Goal: Information Seeking & Learning: Learn about a topic

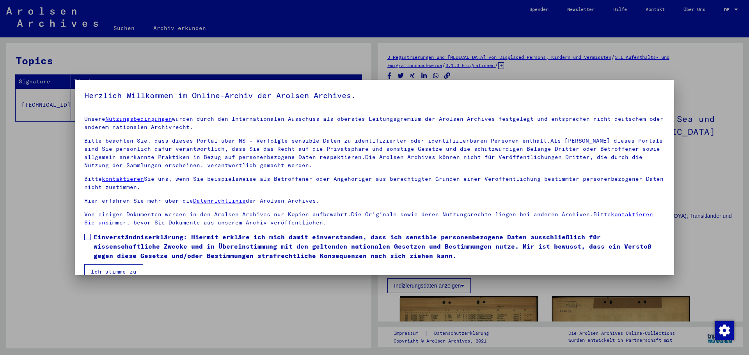
click at [103, 274] on button "Ich stimme zu" at bounding box center [113, 272] width 59 height 15
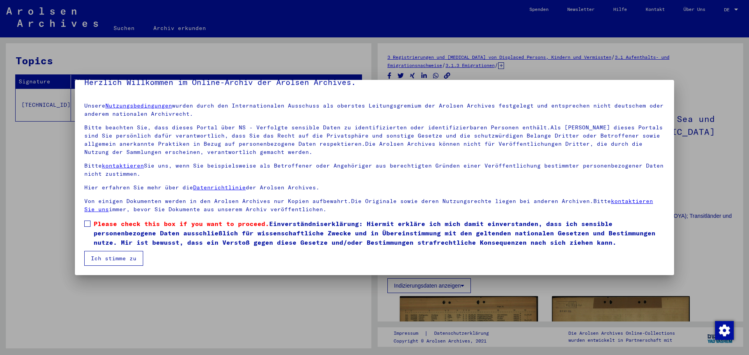
click at [126, 265] on button "Ich stimme zu" at bounding box center [113, 258] width 59 height 15
click at [97, 235] on span "Please check this box if you want to proceed. Einverständniserklärung: Hiermit …" at bounding box center [379, 233] width 571 height 28
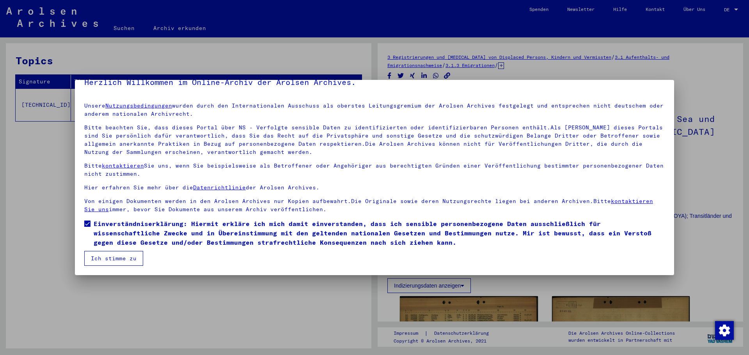
click at [115, 260] on button "Ich stimme zu" at bounding box center [113, 258] width 59 height 15
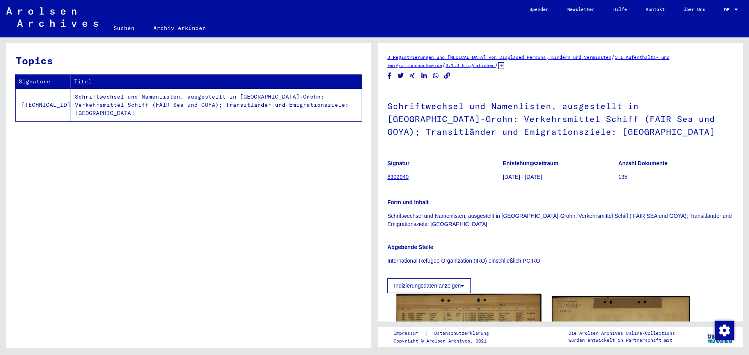
click at [423, 305] on img at bounding box center [468, 341] width 145 height 94
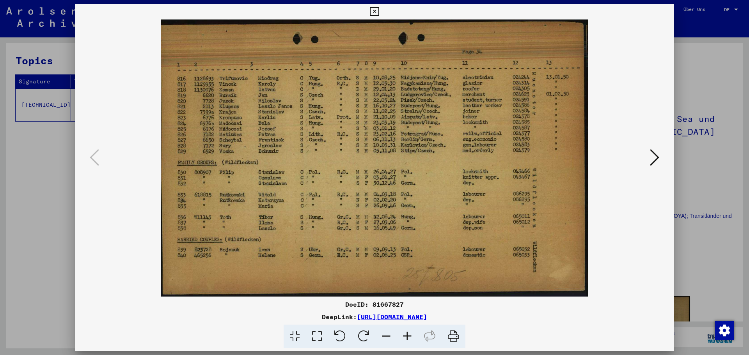
click at [57, 182] on div at bounding box center [374, 177] width 749 height 355
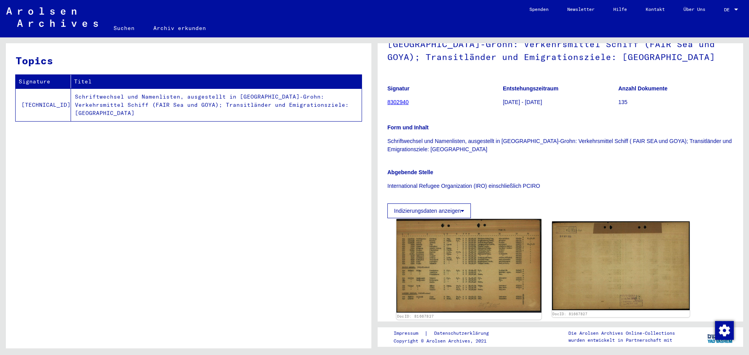
scroll to position [130, 0]
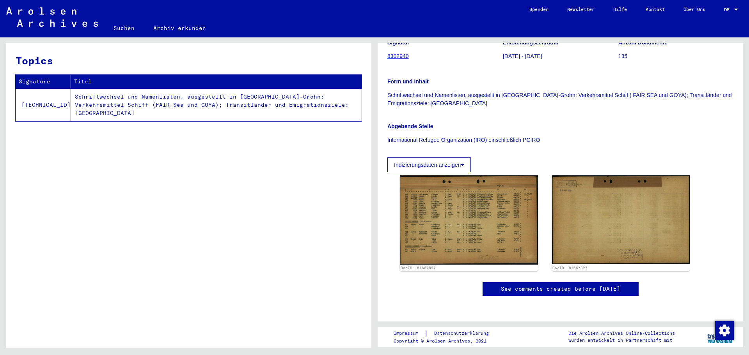
click at [402, 53] on link "8302940" at bounding box center [397, 56] width 21 height 6
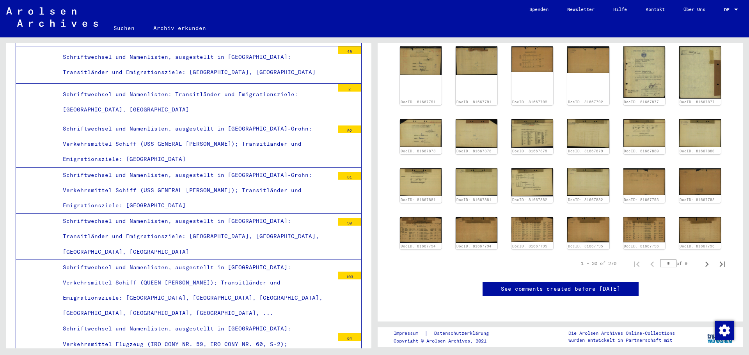
scroll to position [390, 0]
click at [704, 259] on icon "Next page" at bounding box center [707, 264] width 11 height 11
type input "*"
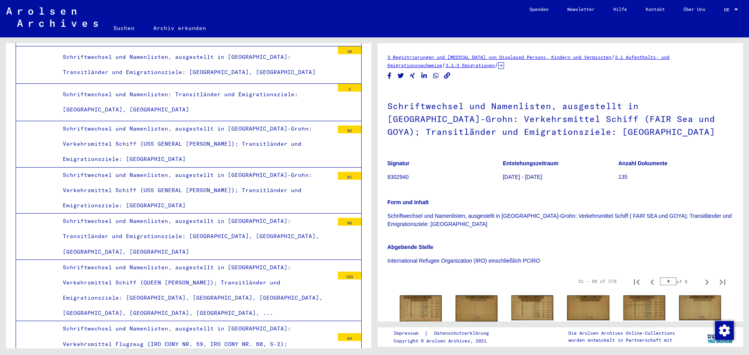
scroll to position [130, 0]
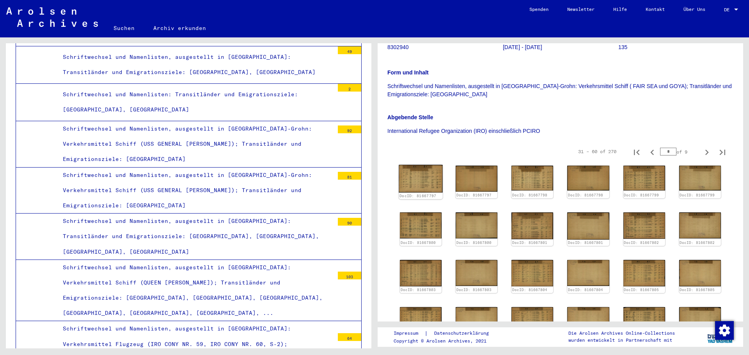
click at [408, 178] on img at bounding box center [421, 179] width 44 height 28
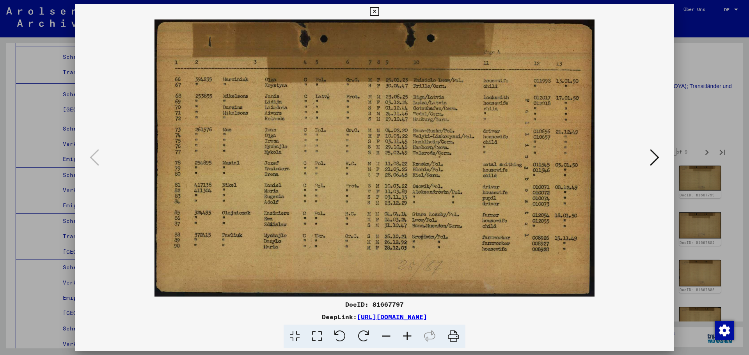
click at [648, 162] on button at bounding box center [655, 158] width 14 height 22
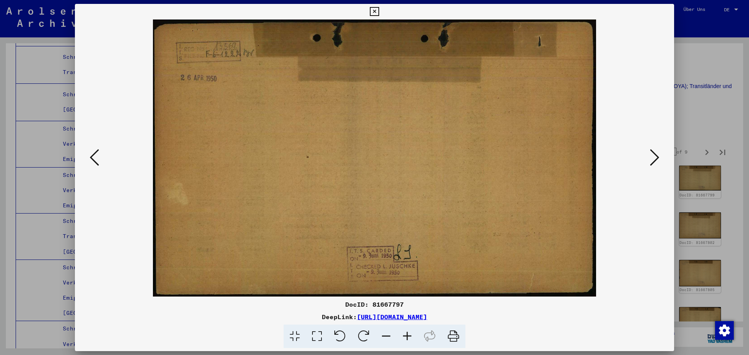
click at [648, 162] on button at bounding box center [655, 158] width 14 height 22
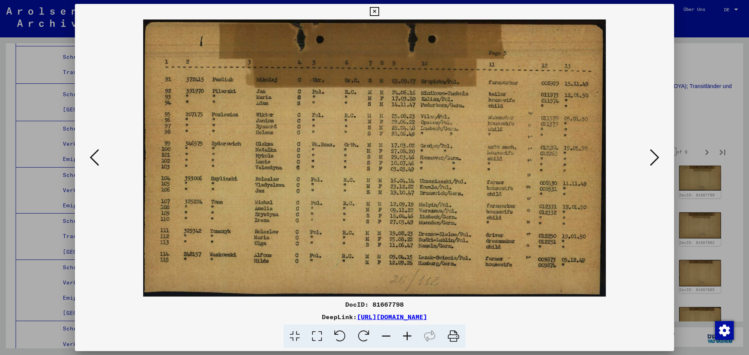
click at [648, 162] on button at bounding box center [655, 158] width 14 height 22
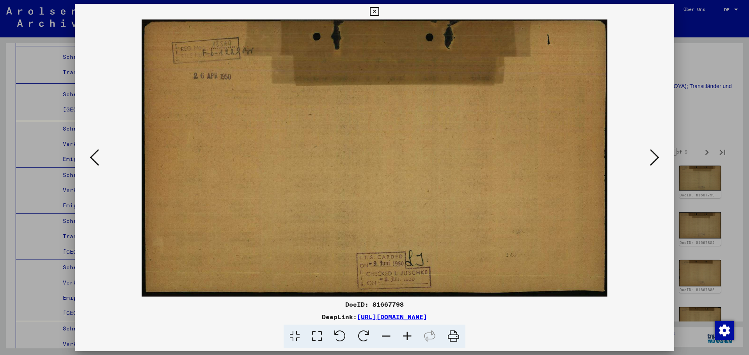
click at [648, 162] on button at bounding box center [655, 158] width 14 height 22
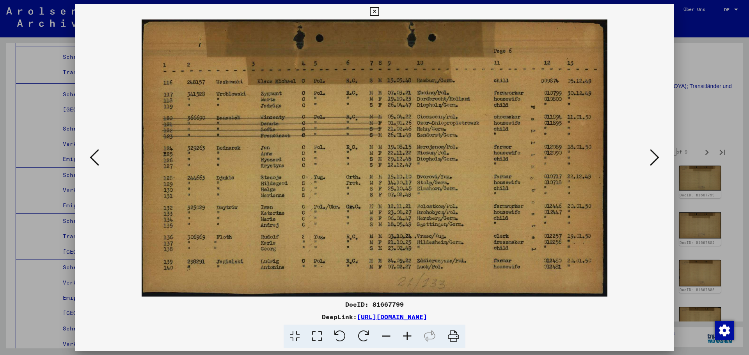
click at [648, 162] on button at bounding box center [655, 158] width 14 height 22
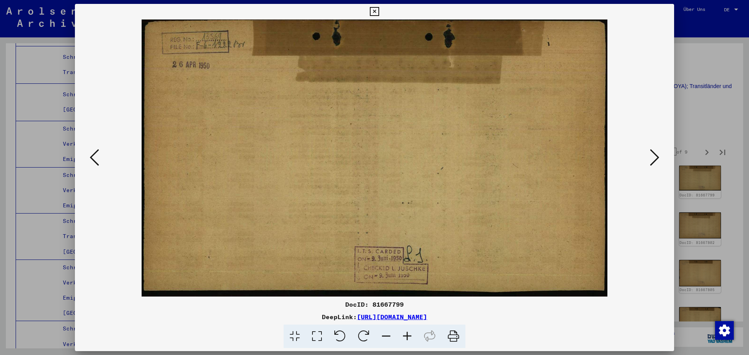
click at [648, 162] on button at bounding box center [655, 158] width 14 height 22
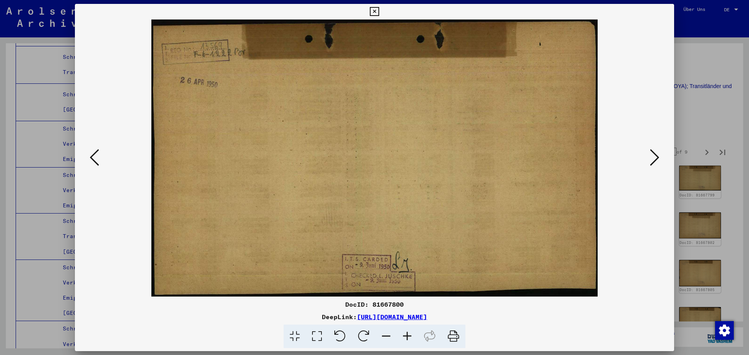
click at [648, 162] on button at bounding box center [655, 158] width 14 height 22
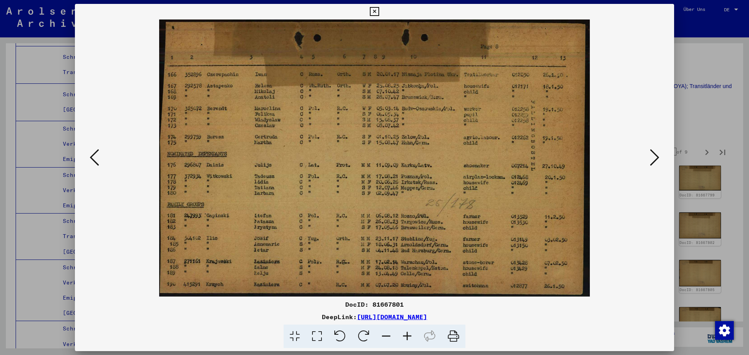
click at [648, 162] on button at bounding box center [655, 158] width 14 height 22
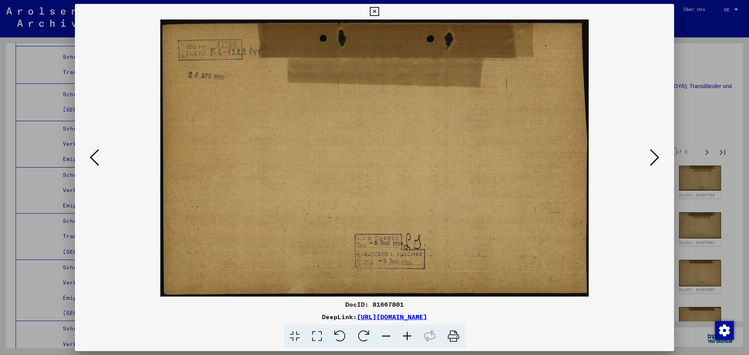
click at [648, 162] on button at bounding box center [655, 158] width 14 height 22
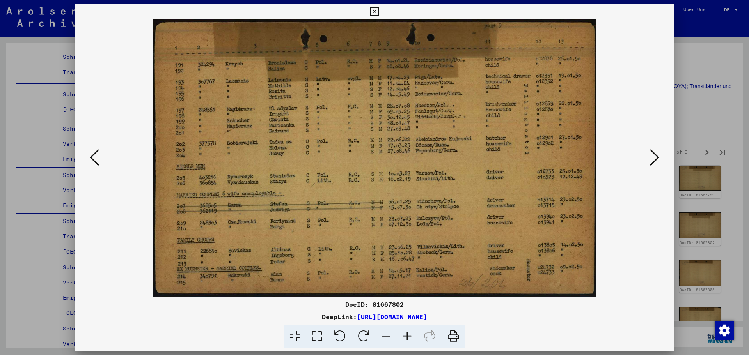
click at [648, 162] on button at bounding box center [655, 158] width 14 height 22
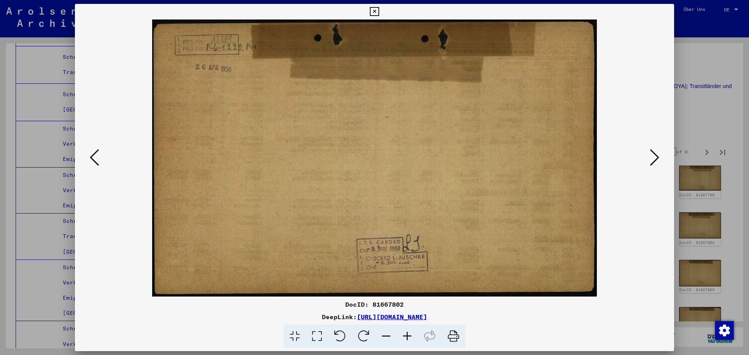
click at [648, 162] on button at bounding box center [655, 158] width 14 height 22
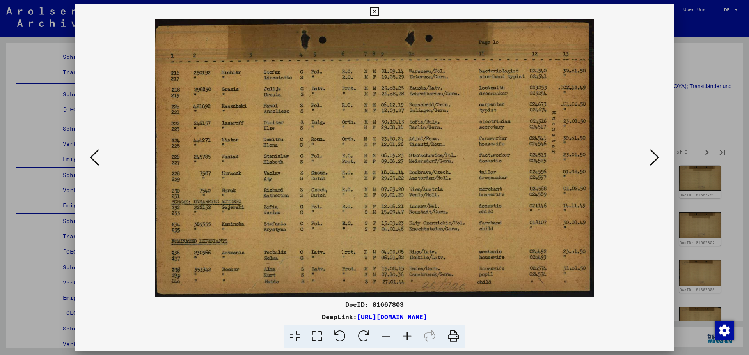
click at [648, 162] on button at bounding box center [655, 158] width 14 height 22
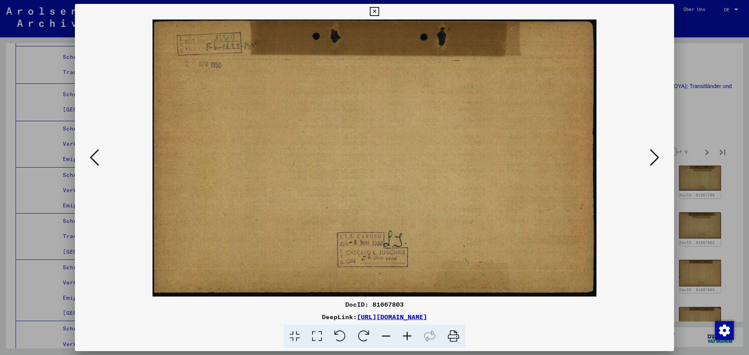
click at [648, 162] on button at bounding box center [655, 158] width 14 height 22
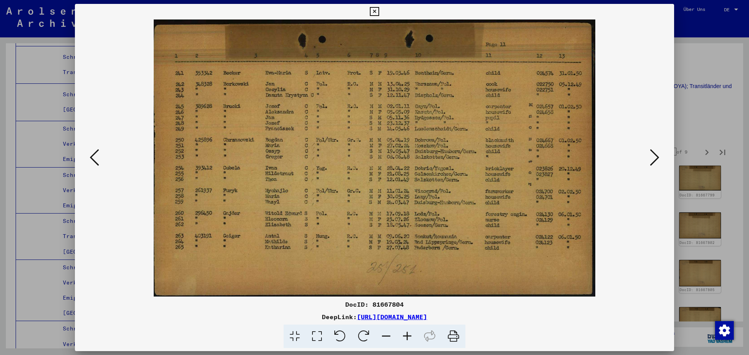
click at [648, 162] on button at bounding box center [655, 158] width 14 height 22
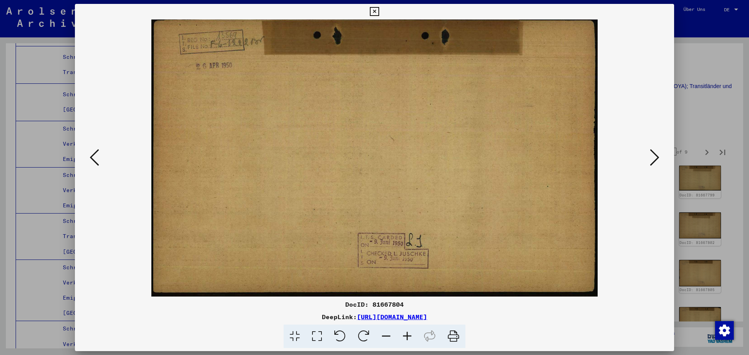
click at [648, 162] on button at bounding box center [655, 158] width 14 height 22
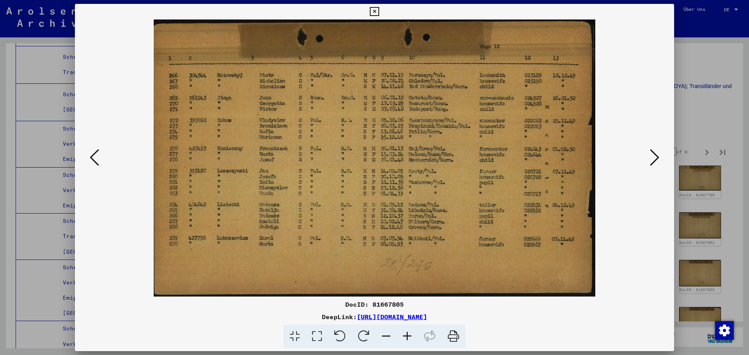
click at [648, 162] on button at bounding box center [655, 158] width 14 height 22
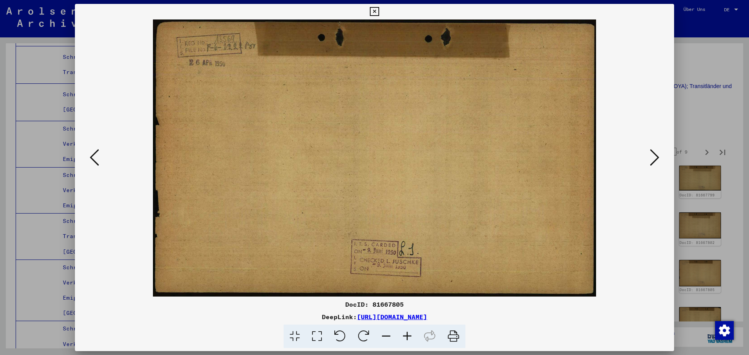
click at [648, 162] on button at bounding box center [655, 158] width 14 height 22
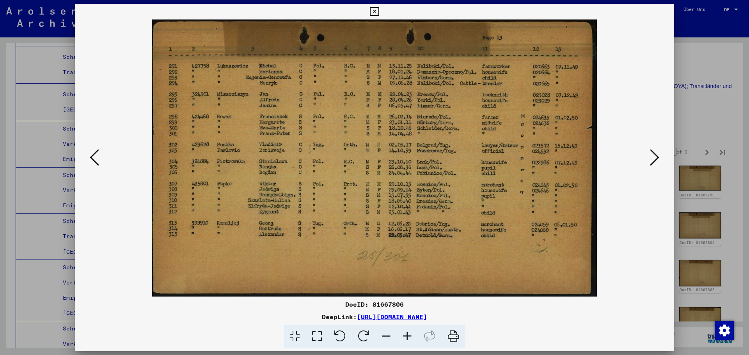
click at [648, 162] on button at bounding box center [655, 158] width 14 height 22
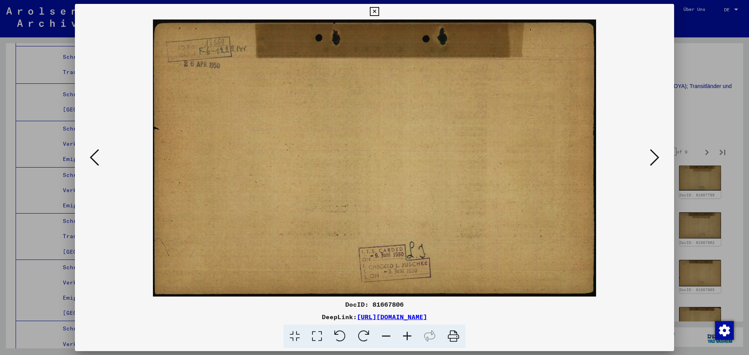
click at [648, 162] on button at bounding box center [655, 158] width 14 height 22
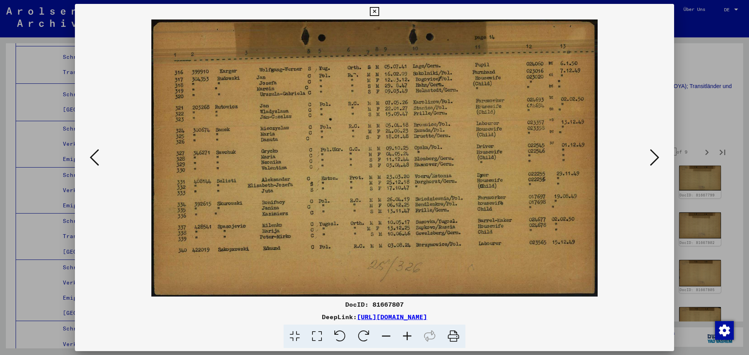
click at [648, 162] on button at bounding box center [655, 158] width 14 height 22
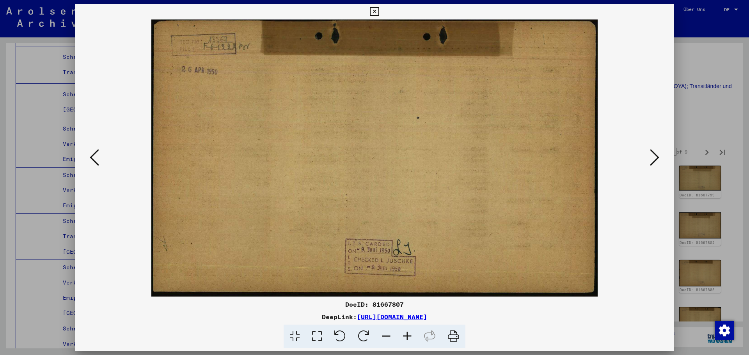
click at [648, 162] on button at bounding box center [655, 158] width 14 height 22
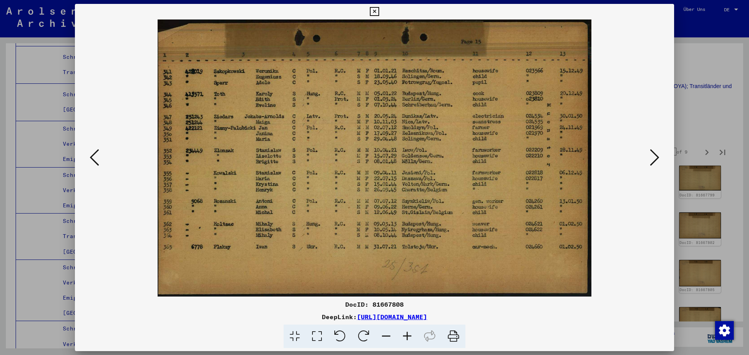
click at [648, 162] on button at bounding box center [655, 158] width 14 height 22
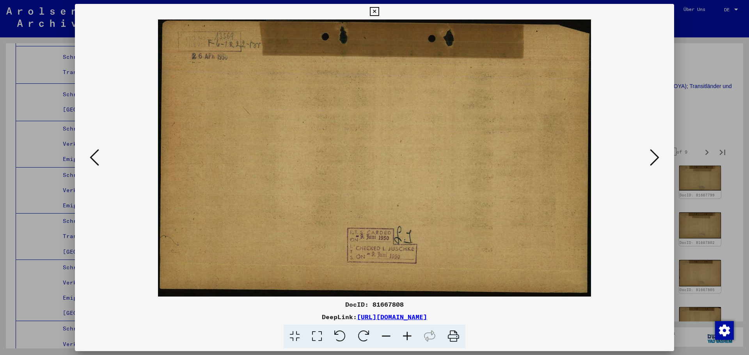
click at [648, 162] on button at bounding box center [655, 158] width 14 height 22
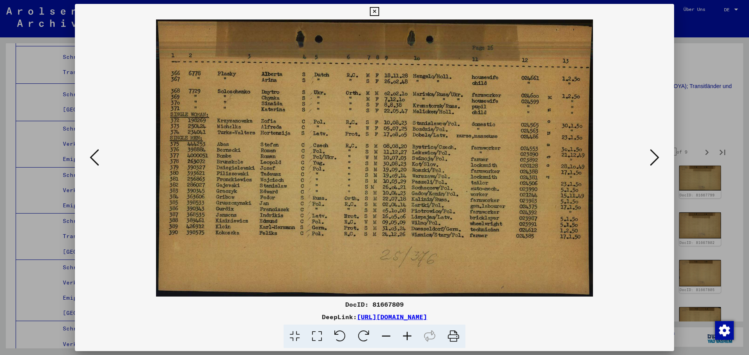
drag, startPoint x: 648, startPoint y: 162, endPoint x: 647, endPoint y: 167, distance: 4.9
click at [647, 167] on img at bounding box center [374, 158] width 546 height 277
click at [649, 161] on button at bounding box center [655, 158] width 14 height 22
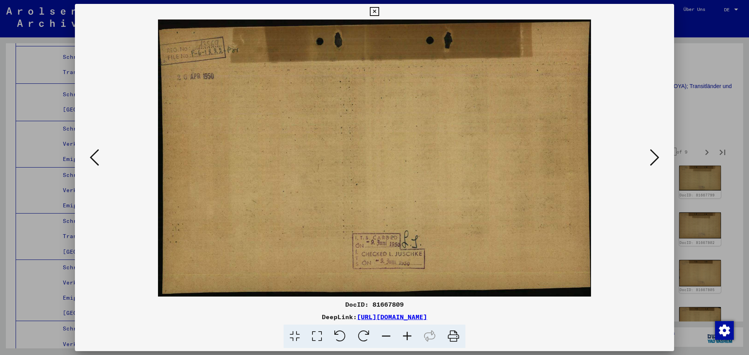
click at [652, 159] on icon at bounding box center [654, 157] width 9 height 19
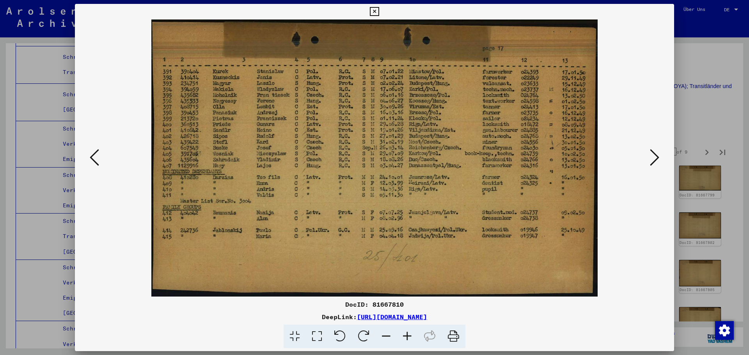
click at [652, 159] on icon at bounding box center [654, 157] width 9 height 19
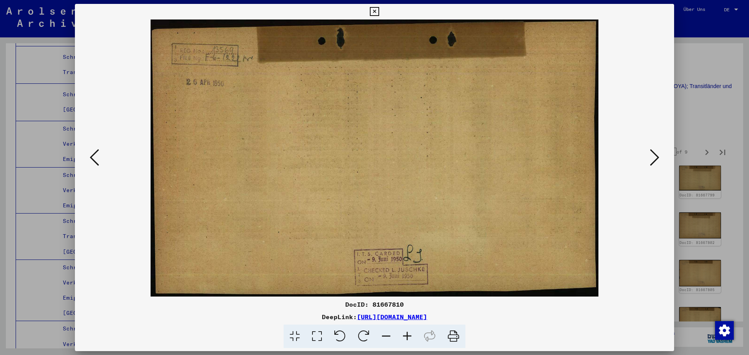
click at [652, 159] on icon at bounding box center [654, 157] width 9 height 19
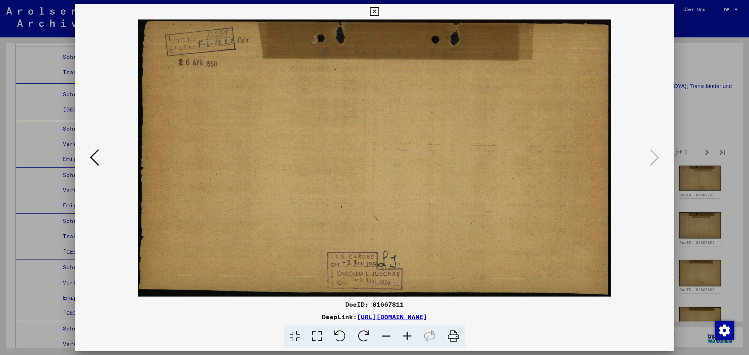
click at [702, 137] on div at bounding box center [374, 177] width 749 height 355
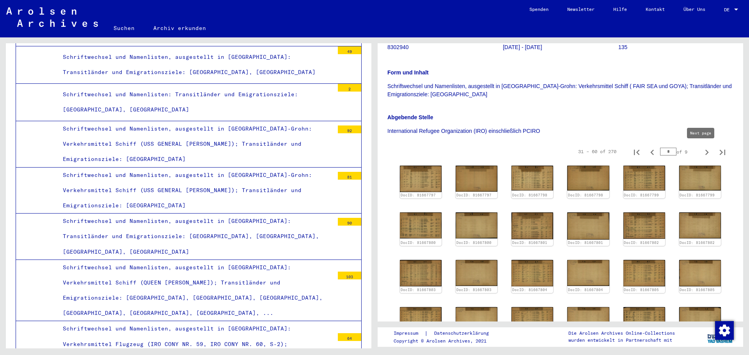
click at [702, 153] on icon "Next page" at bounding box center [707, 152] width 11 height 11
type input "*"
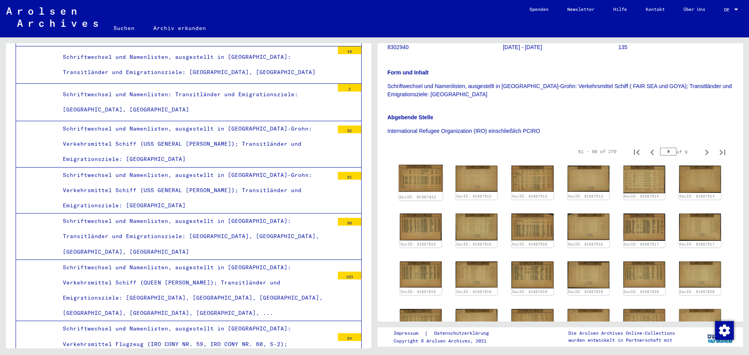
click at [406, 183] on img at bounding box center [421, 178] width 44 height 27
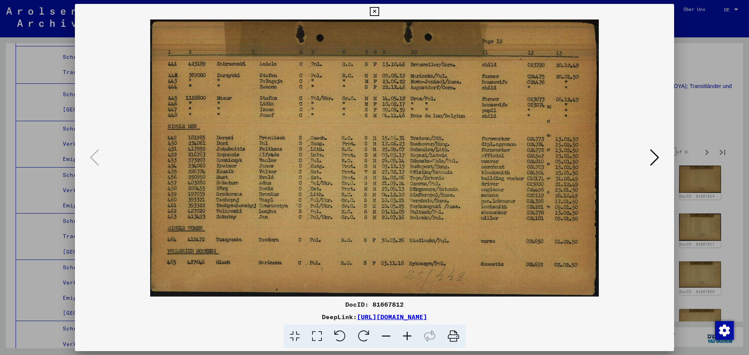
click at [649, 151] on button at bounding box center [655, 158] width 14 height 22
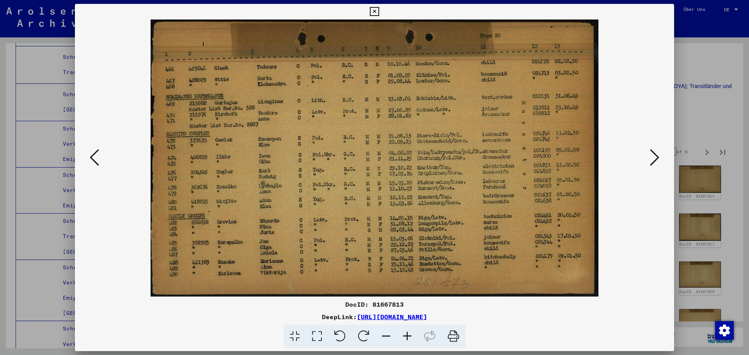
click at [649, 151] on button at bounding box center [655, 158] width 14 height 22
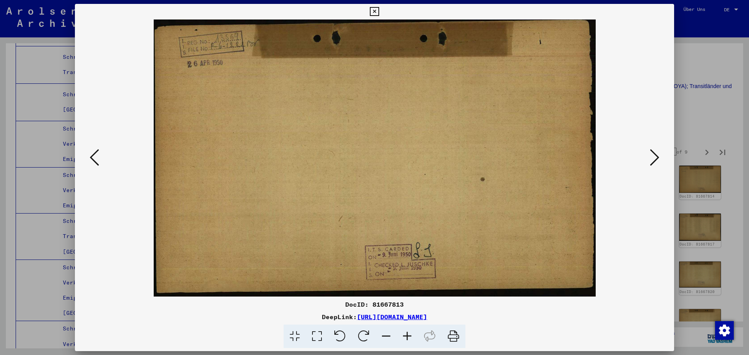
click at [649, 151] on button at bounding box center [655, 158] width 14 height 22
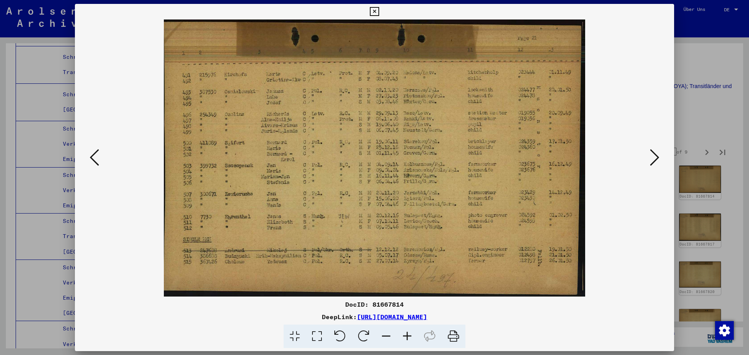
click at [649, 151] on button at bounding box center [655, 158] width 14 height 22
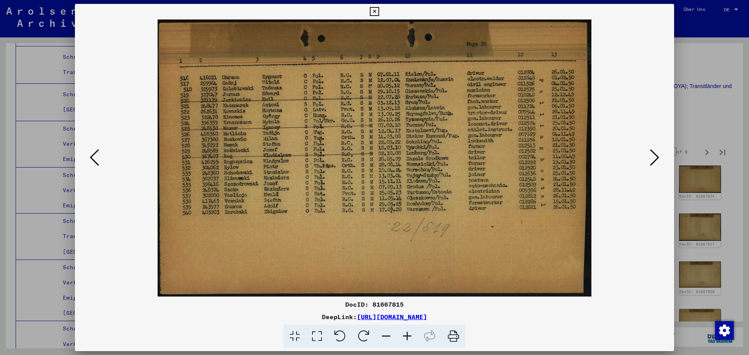
click at [649, 151] on button at bounding box center [655, 158] width 14 height 22
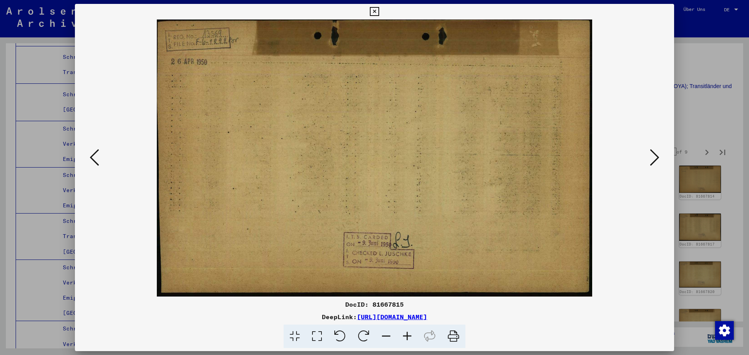
click at [649, 151] on button at bounding box center [655, 158] width 14 height 22
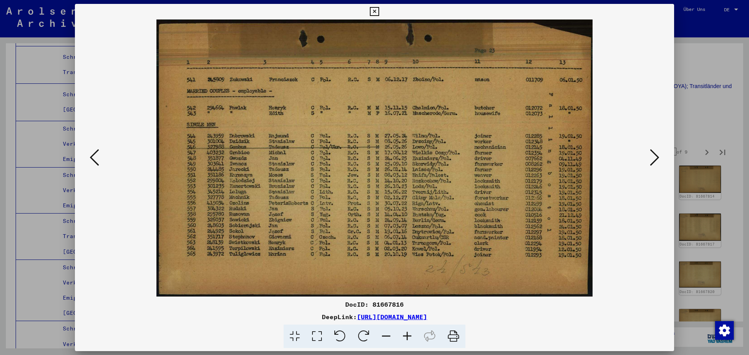
click at [649, 151] on button at bounding box center [655, 158] width 14 height 22
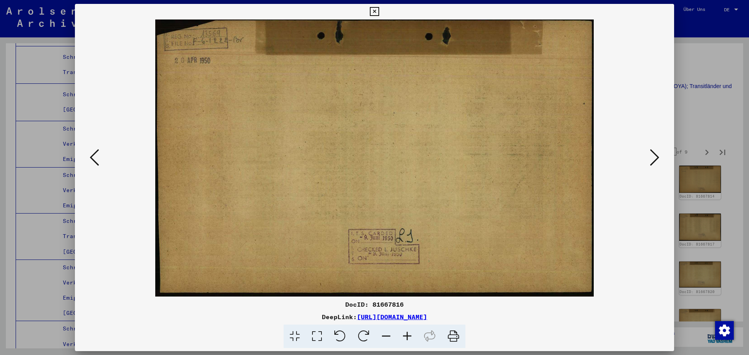
click at [649, 151] on button at bounding box center [655, 158] width 14 height 22
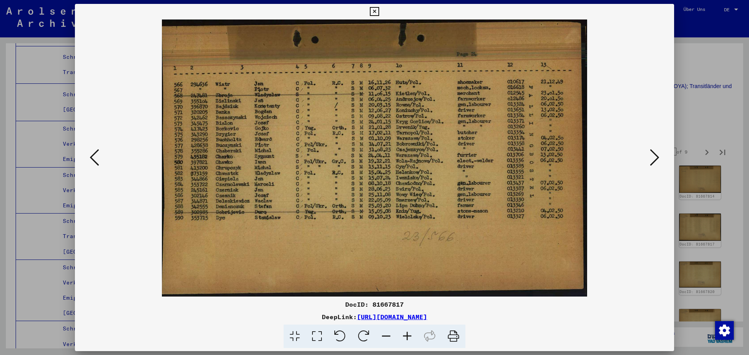
click at [649, 151] on button at bounding box center [655, 158] width 14 height 22
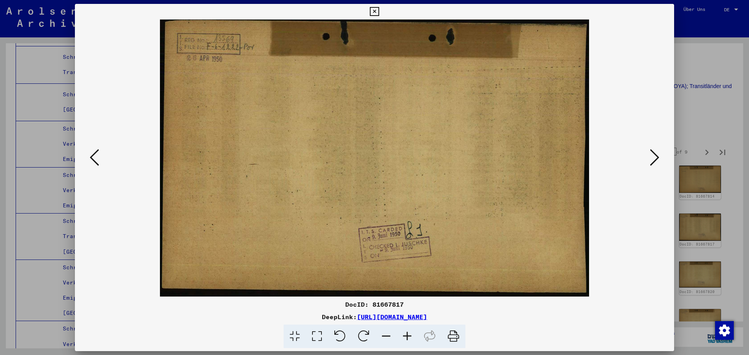
click at [649, 151] on button at bounding box center [655, 158] width 14 height 22
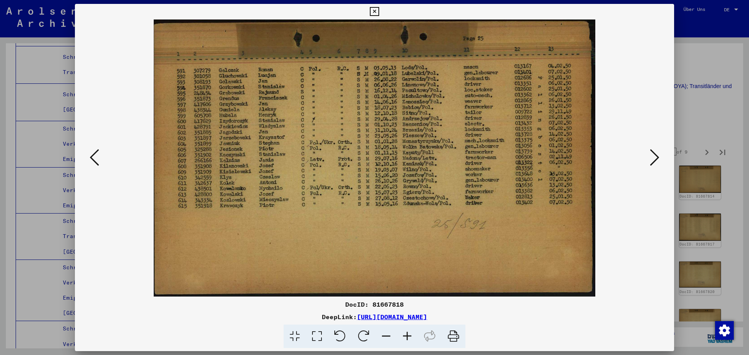
click at [649, 151] on button at bounding box center [655, 158] width 14 height 22
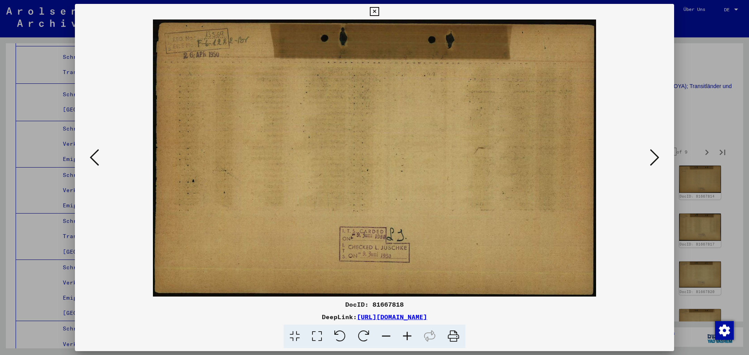
click at [649, 151] on button at bounding box center [655, 158] width 14 height 22
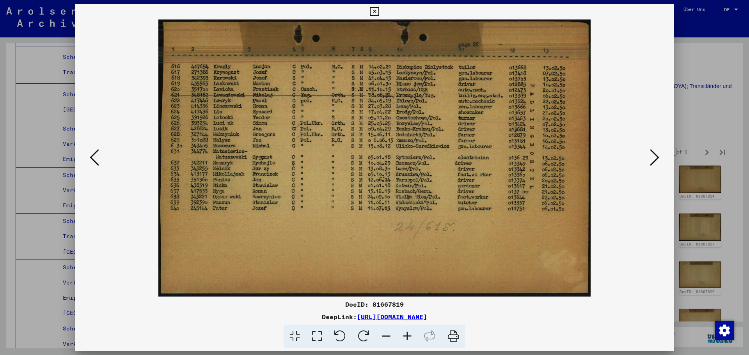
click at [649, 151] on button at bounding box center [655, 158] width 14 height 22
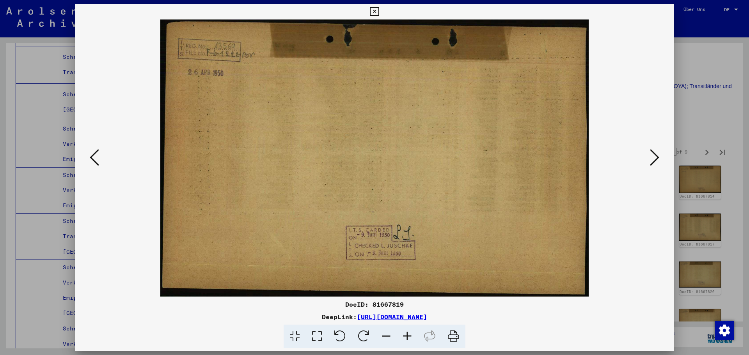
click at [649, 151] on button at bounding box center [655, 158] width 14 height 22
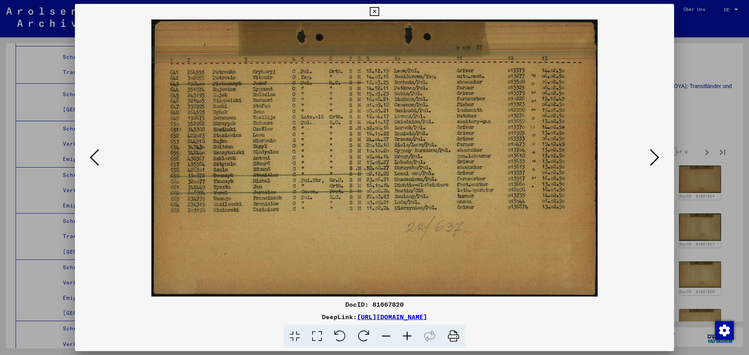
click at [649, 151] on button at bounding box center [655, 158] width 14 height 22
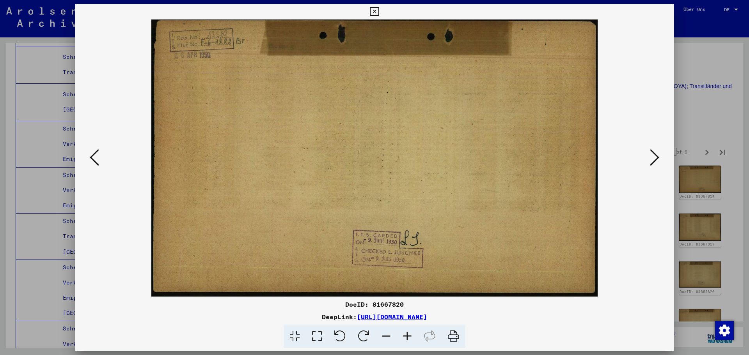
click at [649, 151] on button at bounding box center [655, 158] width 14 height 22
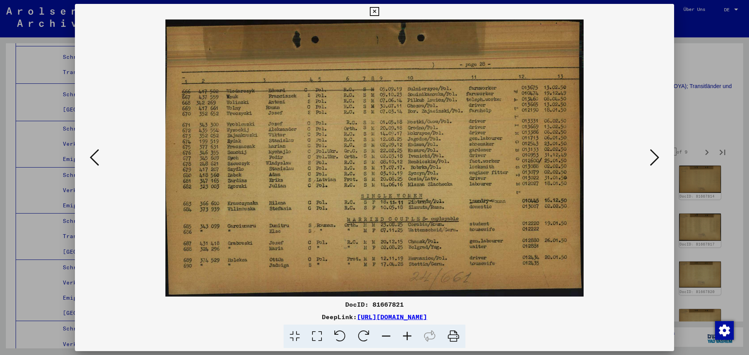
click at [649, 151] on button at bounding box center [655, 158] width 14 height 22
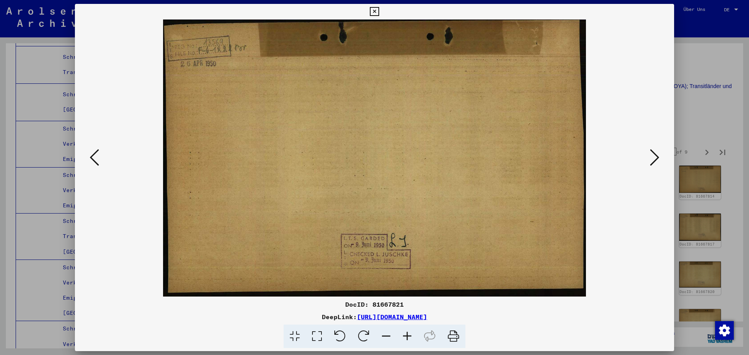
drag, startPoint x: 649, startPoint y: 151, endPoint x: 206, endPoint y: 165, distance: 443.1
click at [243, 162] on div at bounding box center [374, 158] width 599 height 277
drag, startPoint x: 91, startPoint y: 171, endPoint x: 98, endPoint y: 167, distance: 7.9
click at [93, 170] on div at bounding box center [374, 158] width 599 height 277
click at [98, 162] on icon at bounding box center [94, 157] width 9 height 19
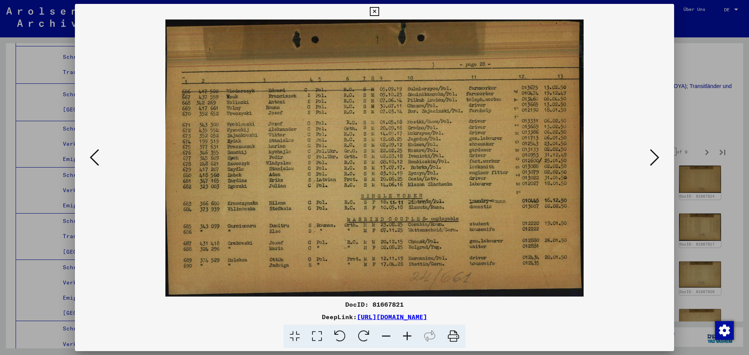
click at [658, 156] on icon at bounding box center [654, 157] width 9 height 19
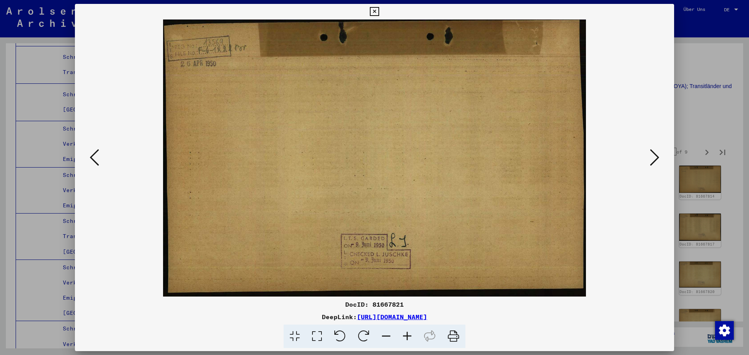
click at [658, 156] on icon at bounding box center [654, 157] width 9 height 19
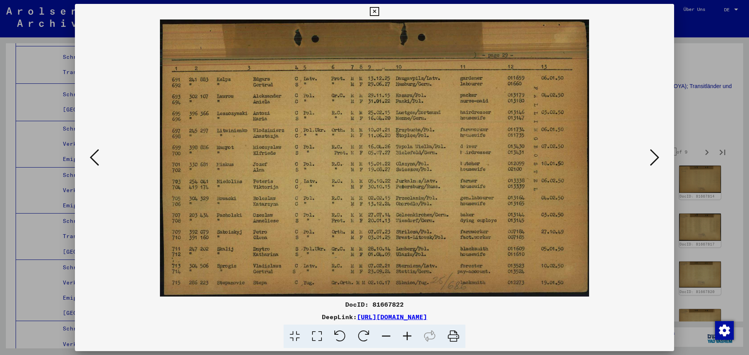
click at [658, 156] on icon at bounding box center [654, 157] width 9 height 19
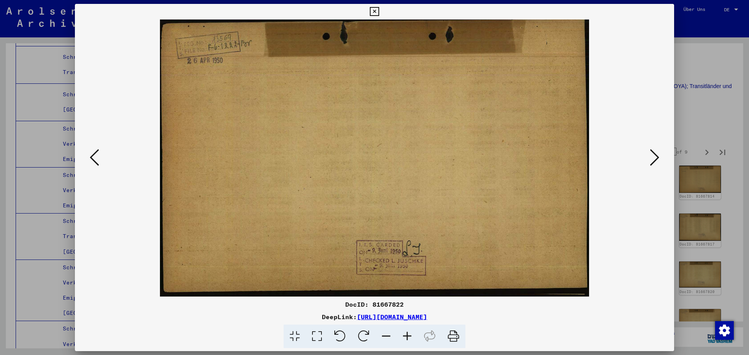
click at [658, 156] on icon at bounding box center [654, 157] width 9 height 19
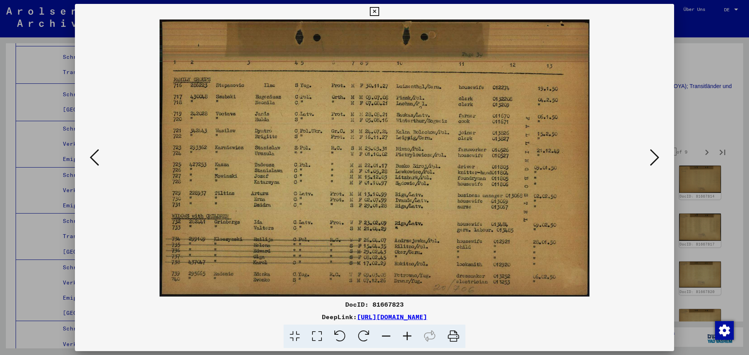
click at [658, 156] on icon at bounding box center [654, 157] width 9 height 19
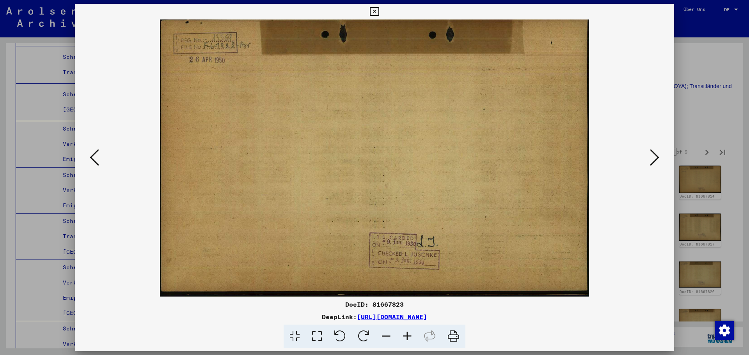
click at [658, 156] on icon at bounding box center [654, 157] width 9 height 19
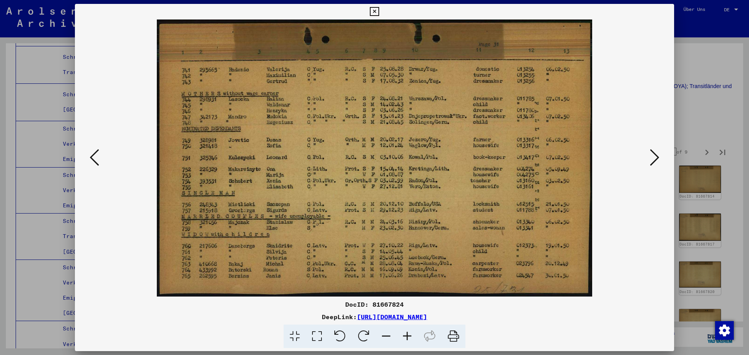
click at [658, 156] on icon at bounding box center [654, 157] width 9 height 19
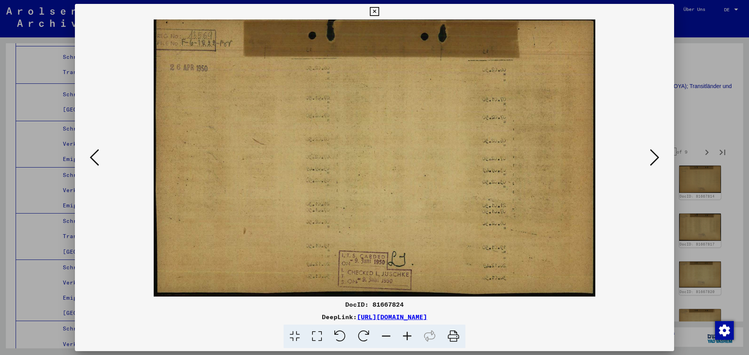
click at [658, 156] on icon at bounding box center [654, 157] width 9 height 19
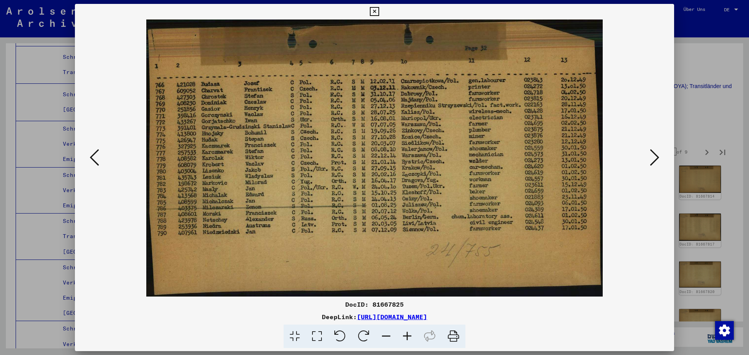
click at [658, 156] on icon at bounding box center [654, 157] width 9 height 19
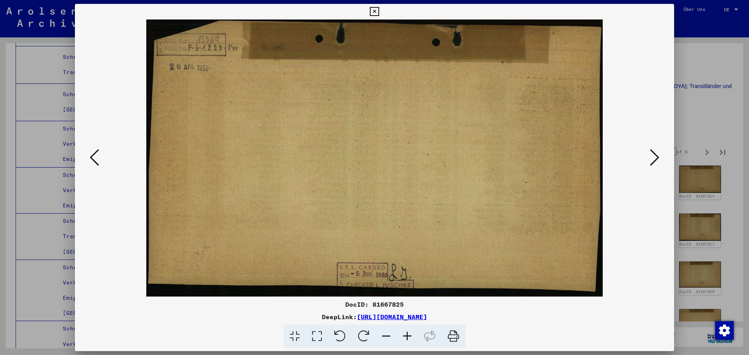
click at [658, 156] on icon at bounding box center [654, 157] width 9 height 19
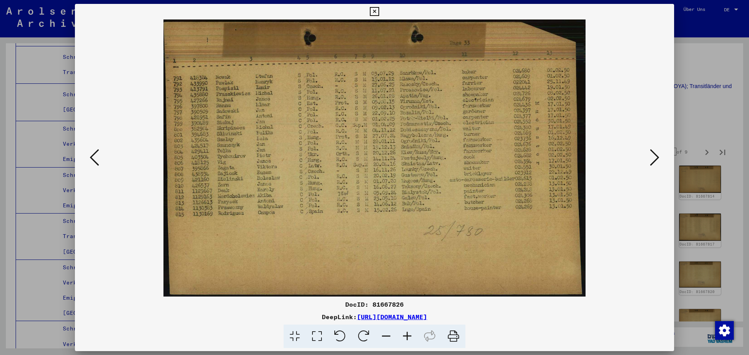
click at [658, 156] on icon at bounding box center [654, 157] width 9 height 19
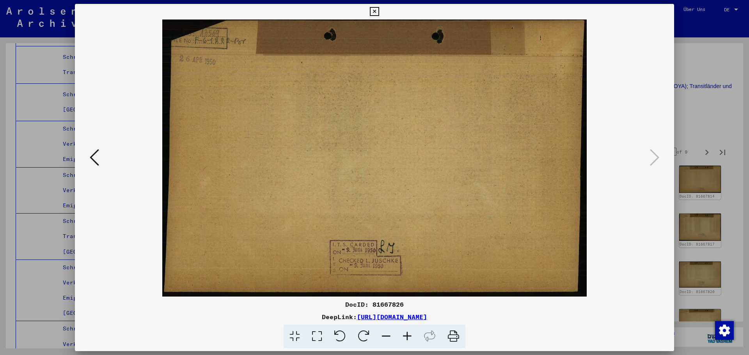
click at [688, 123] on div at bounding box center [374, 177] width 749 height 355
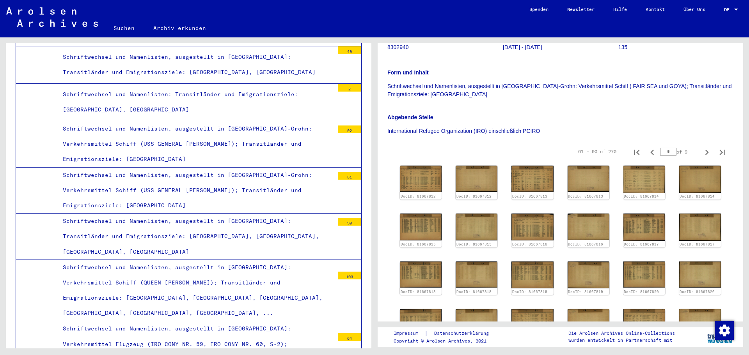
click at [708, 152] on button "Next page" at bounding box center [707, 152] width 16 height 16
type input "*"
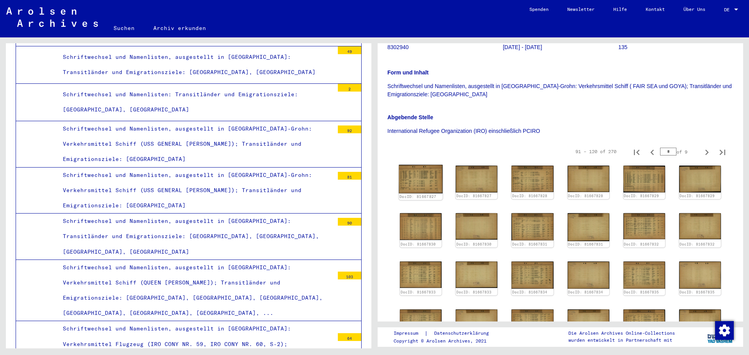
click at [425, 177] on img at bounding box center [421, 179] width 44 height 28
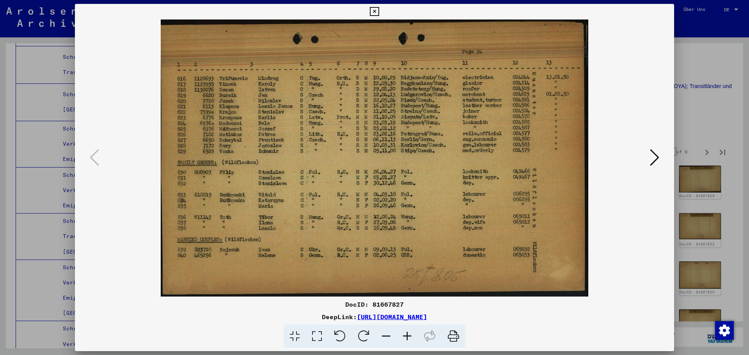
drag, startPoint x: 644, startPoint y: 104, endPoint x: 654, endPoint y: 103, distance: 9.8
click at [653, 103] on div at bounding box center [374, 158] width 599 height 277
click at [705, 103] on div at bounding box center [374, 177] width 749 height 355
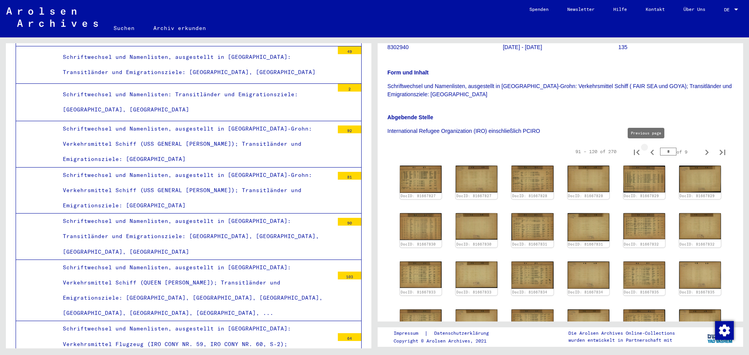
click at [647, 155] on icon "Previous page" at bounding box center [652, 152] width 11 height 11
type input "*"
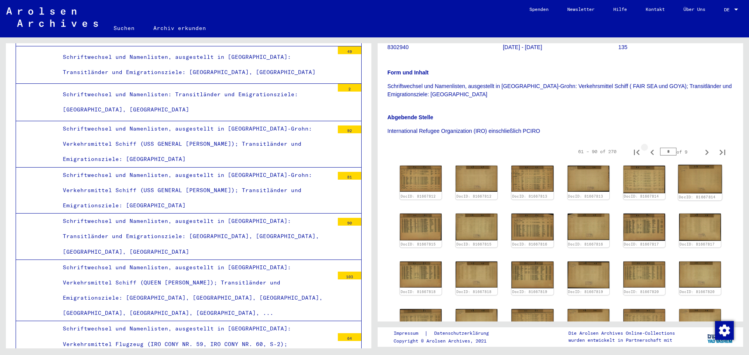
scroll to position [260, 0]
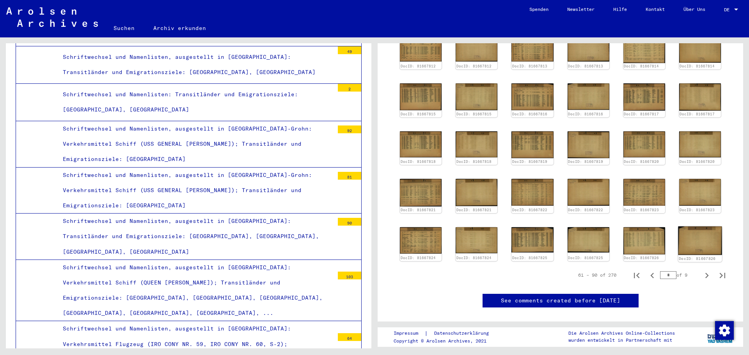
click at [692, 236] on img at bounding box center [700, 241] width 44 height 29
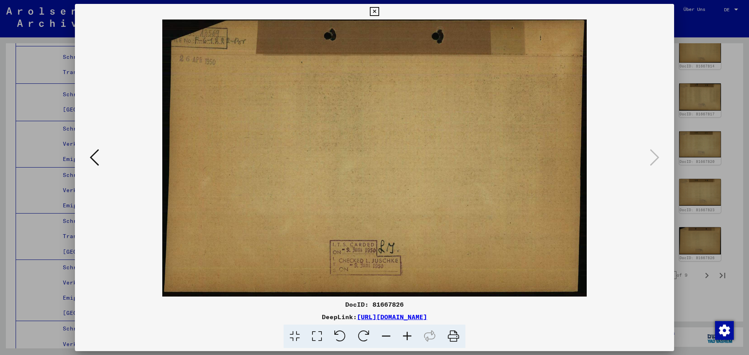
click at [92, 163] on icon at bounding box center [94, 157] width 9 height 19
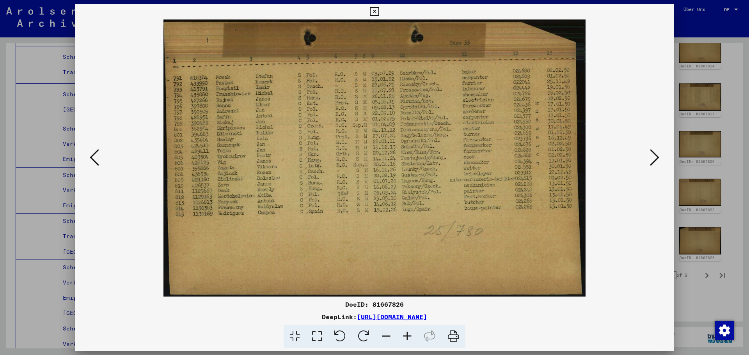
click at [92, 163] on icon at bounding box center [94, 157] width 9 height 19
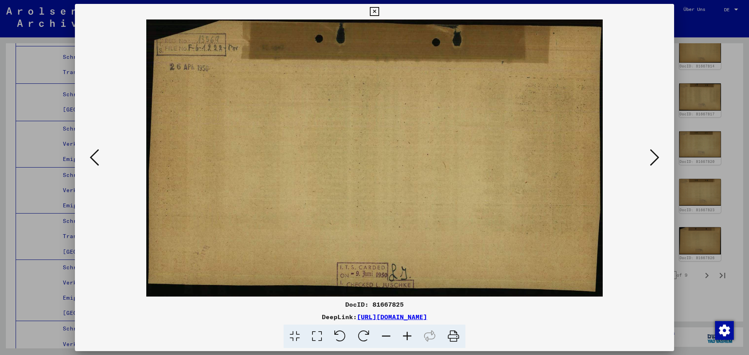
click at [89, 163] on button at bounding box center [94, 158] width 14 height 22
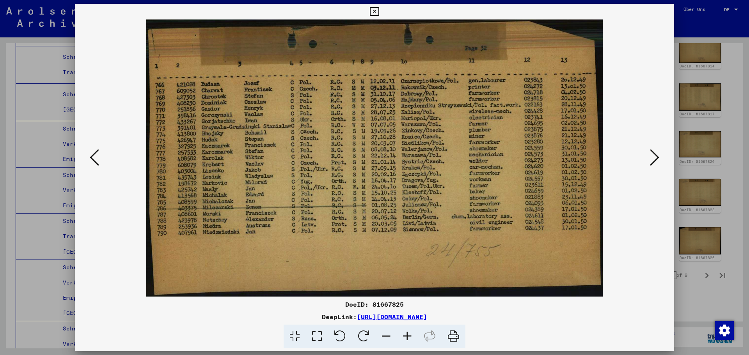
click at [89, 163] on button at bounding box center [94, 158] width 14 height 22
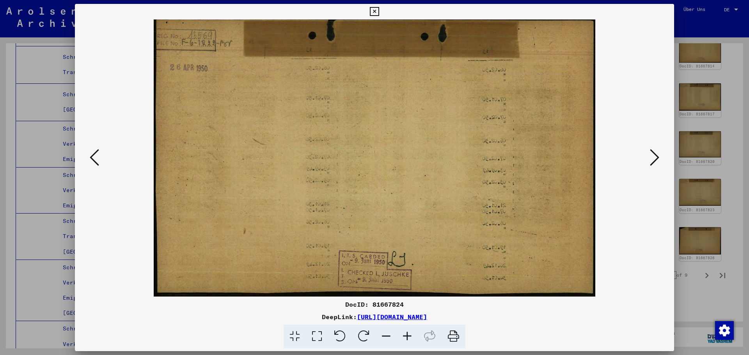
click at [84, 163] on div at bounding box center [374, 158] width 599 height 277
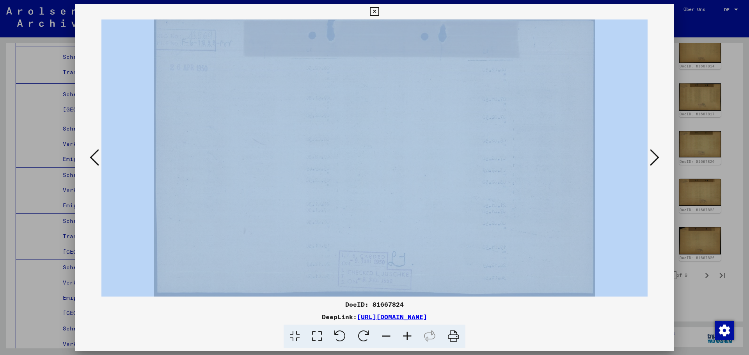
drag, startPoint x: 84, startPoint y: 163, endPoint x: 332, endPoint y: 145, distance: 248.0
click at [162, 156] on div at bounding box center [374, 158] width 599 height 277
click at [94, 154] on icon at bounding box center [94, 157] width 9 height 19
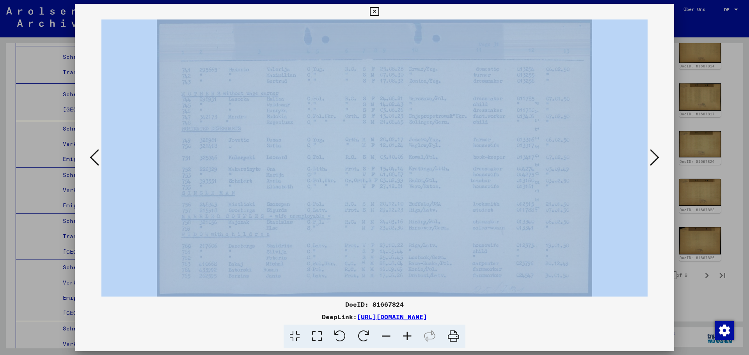
click at [197, 151] on img at bounding box center [374, 158] width 546 height 277
click at [192, 151] on img at bounding box center [374, 158] width 546 height 277
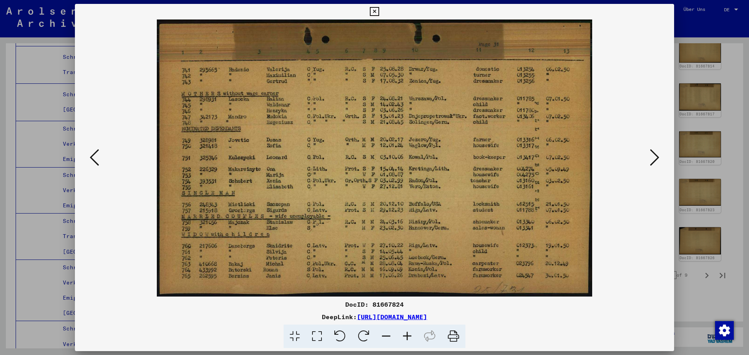
click at [84, 174] on div at bounding box center [374, 158] width 599 height 277
click at [99, 170] on div at bounding box center [374, 158] width 599 height 277
click at [98, 157] on icon at bounding box center [94, 157] width 9 height 19
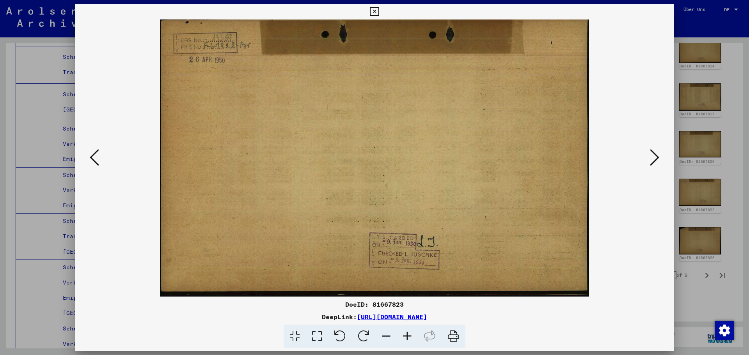
click at [98, 157] on icon at bounding box center [94, 157] width 9 height 19
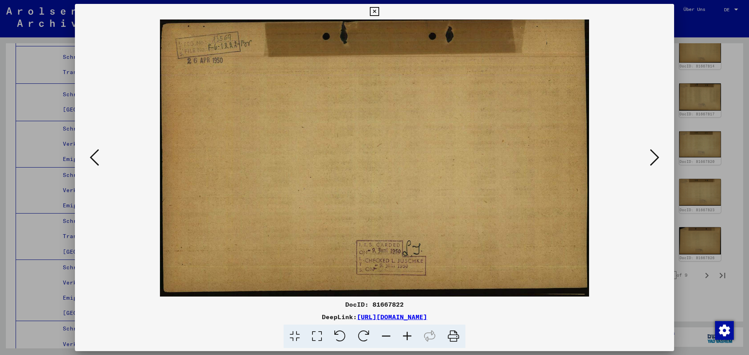
click at [98, 157] on icon at bounding box center [94, 157] width 9 height 19
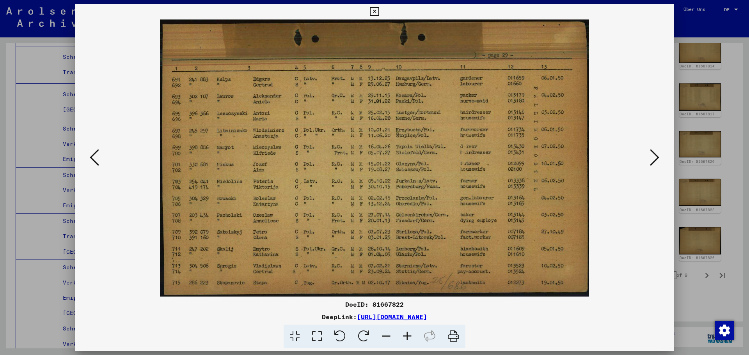
click at [98, 157] on icon at bounding box center [94, 157] width 9 height 19
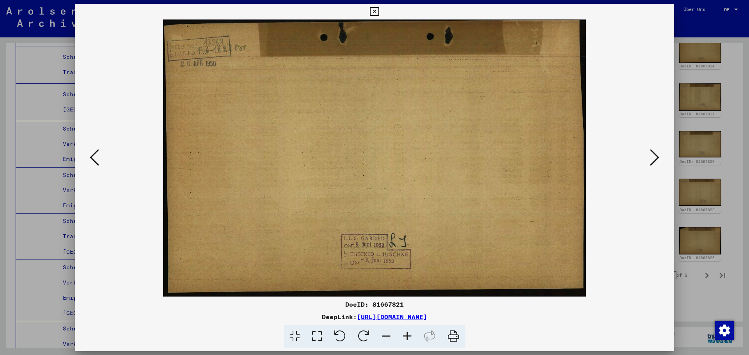
click at [98, 157] on icon at bounding box center [94, 157] width 9 height 19
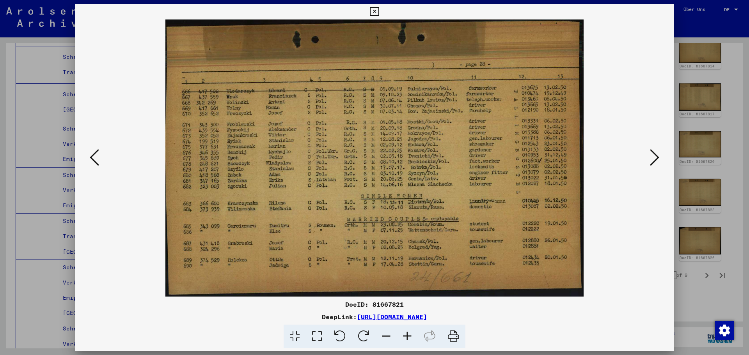
click at [98, 157] on icon at bounding box center [94, 157] width 9 height 19
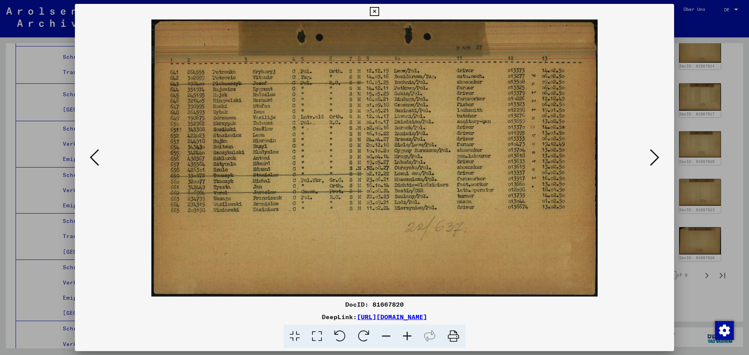
click at [98, 157] on icon at bounding box center [94, 157] width 9 height 19
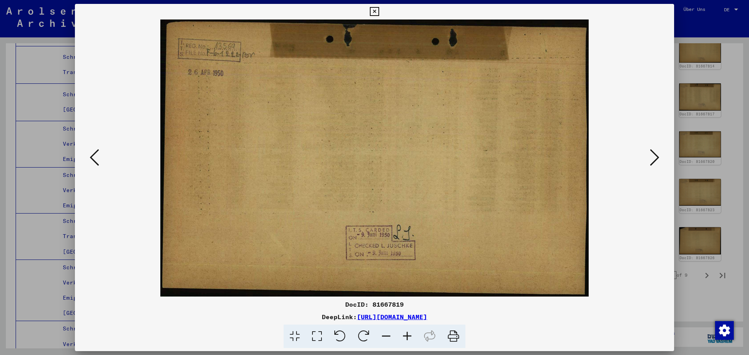
click at [98, 157] on icon at bounding box center [94, 157] width 9 height 19
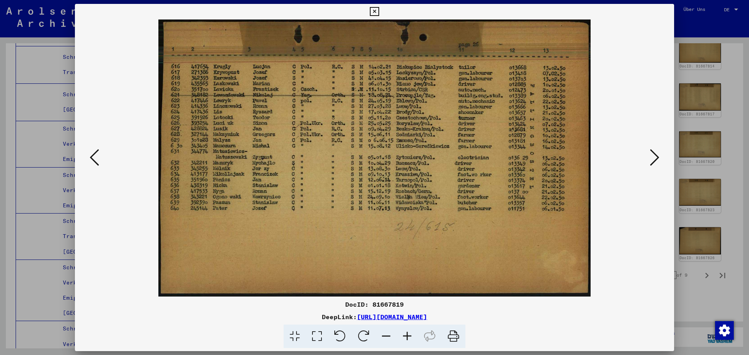
click at [98, 157] on icon at bounding box center [94, 157] width 9 height 19
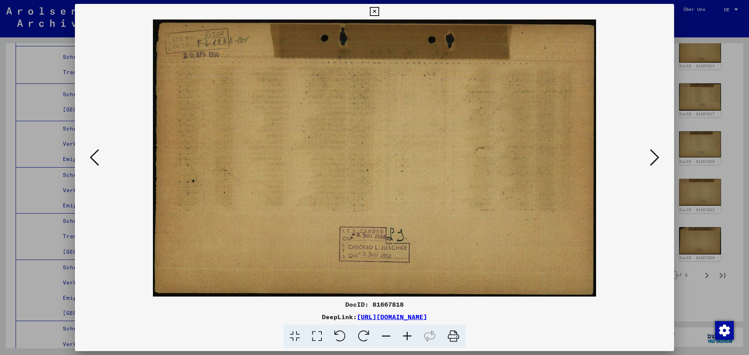
click at [98, 157] on icon at bounding box center [94, 157] width 9 height 19
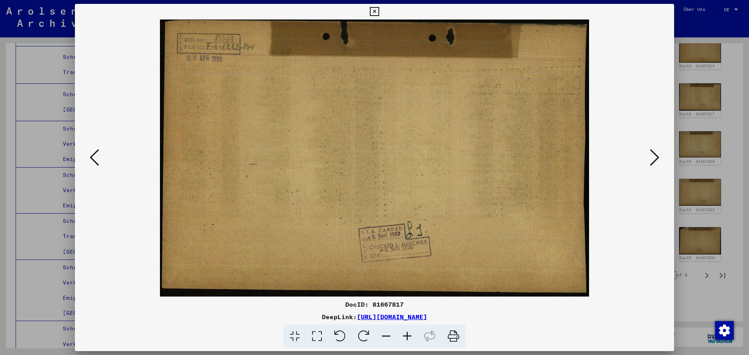
click at [98, 157] on icon at bounding box center [94, 157] width 9 height 19
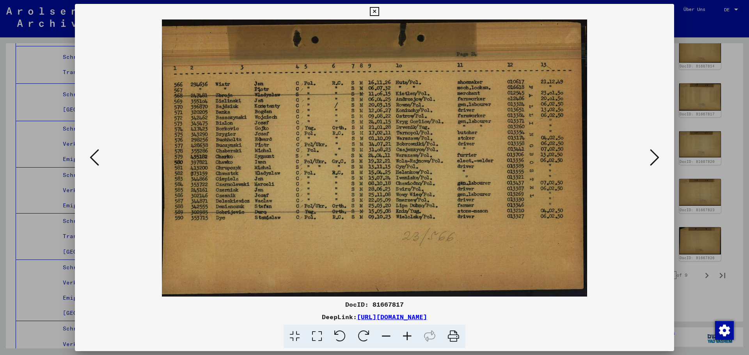
click at [98, 157] on icon at bounding box center [94, 157] width 9 height 19
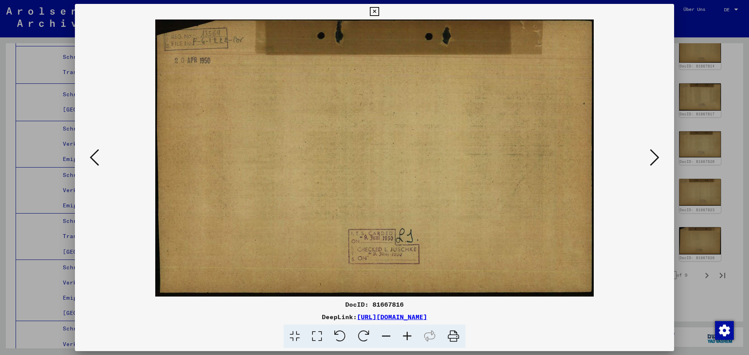
click at [98, 157] on icon at bounding box center [94, 157] width 9 height 19
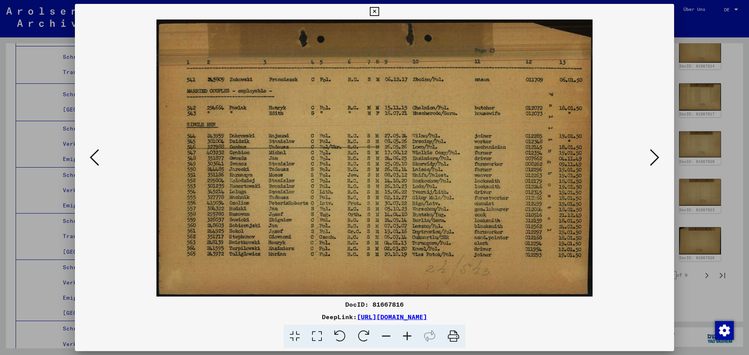
click at [98, 157] on icon at bounding box center [94, 157] width 9 height 19
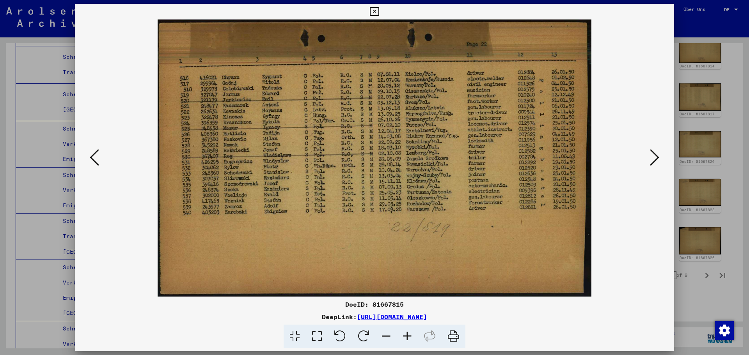
click at [98, 157] on icon at bounding box center [94, 157] width 9 height 19
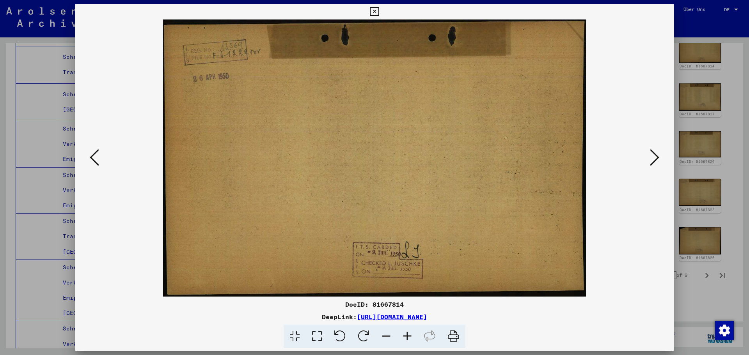
click at [98, 157] on icon at bounding box center [94, 157] width 9 height 19
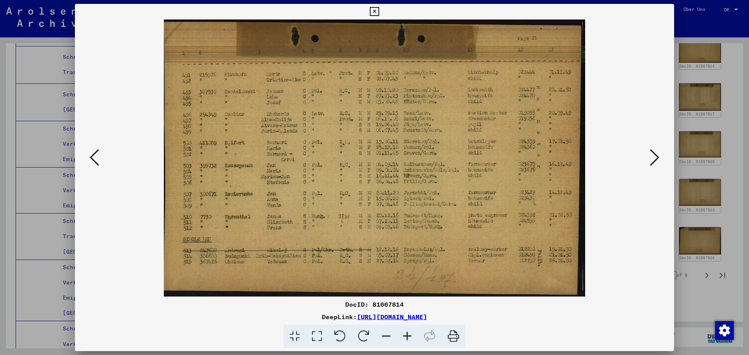
click at [98, 157] on icon at bounding box center [94, 157] width 9 height 19
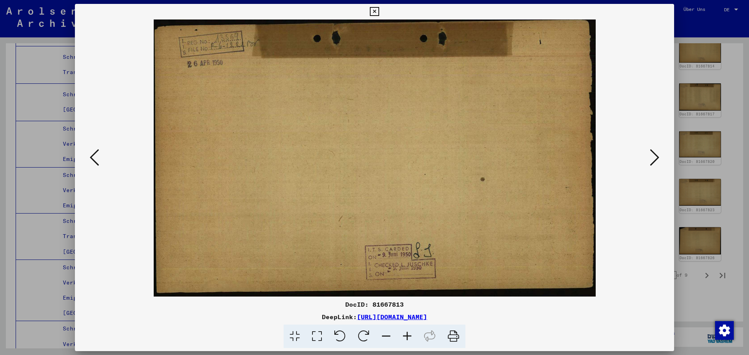
click at [98, 157] on icon at bounding box center [94, 157] width 9 height 19
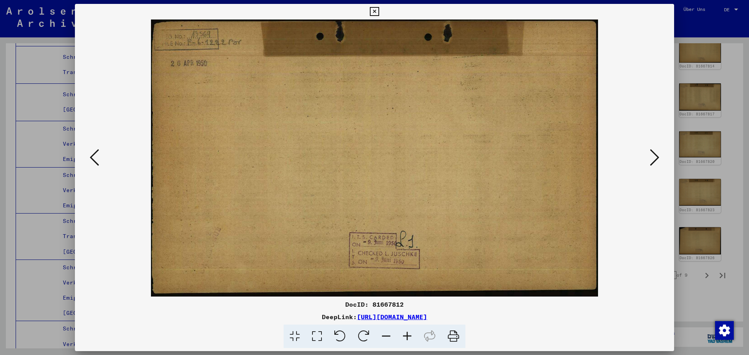
click at [98, 157] on icon at bounding box center [94, 157] width 9 height 19
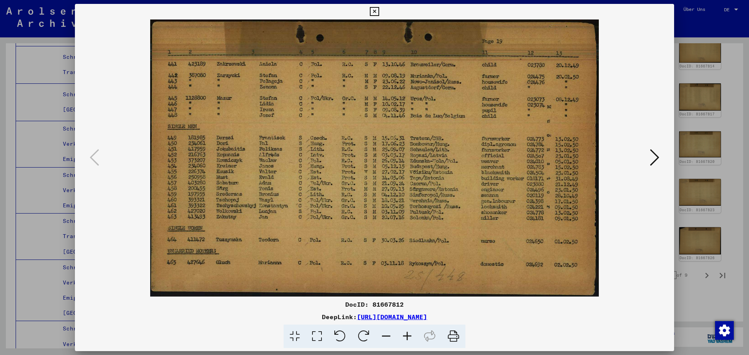
click at [703, 153] on div at bounding box center [374, 177] width 749 height 355
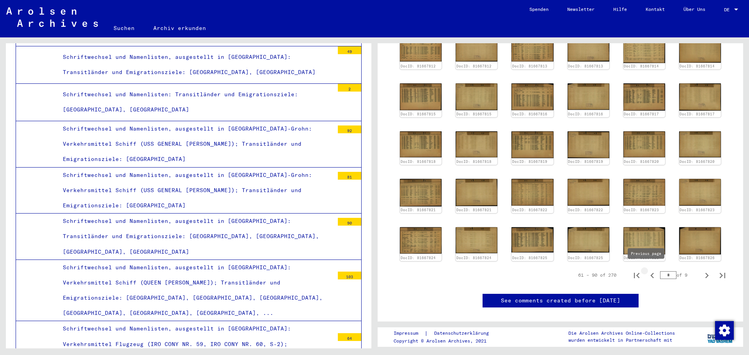
click at [649, 277] on icon "Previous page" at bounding box center [652, 275] width 11 height 11
type input "*"
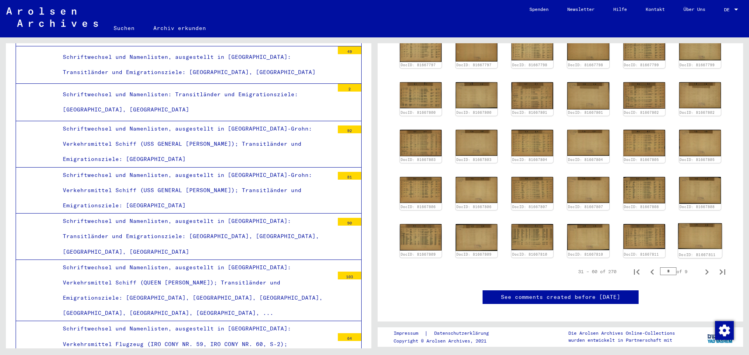
click at [684, 231] on img at bounding box center [700, 237] width 44 height 26
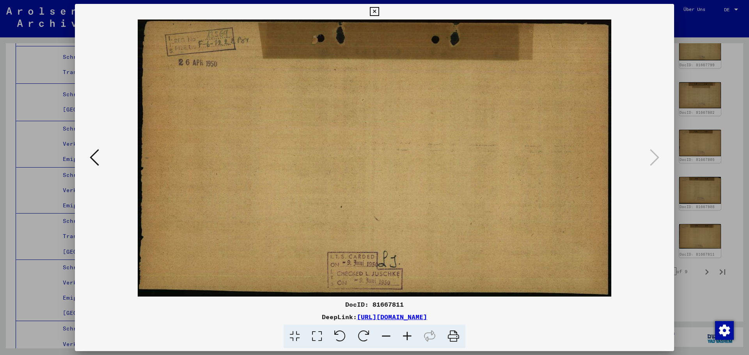
click at [94, 155] on icon at bounding box center [94, 157] width 9 height 19
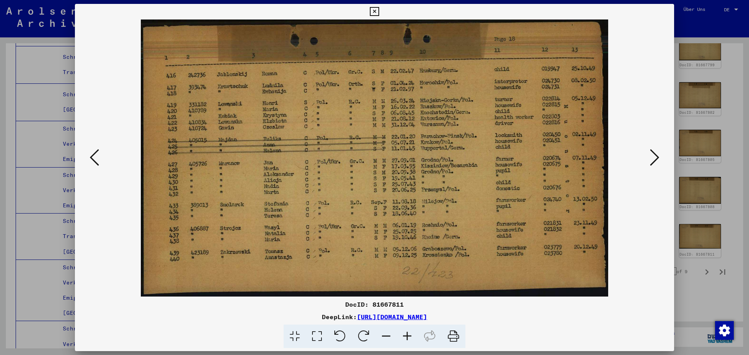
click at [94, 155] on icon at bounding box center [94, 157] width 9 height 19
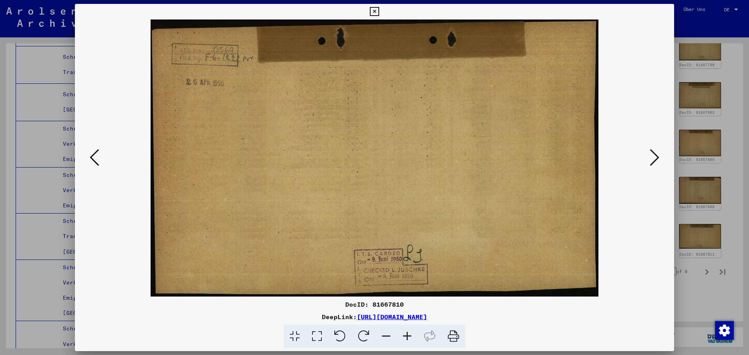
click at [94, 155] on icon at bounding box center [94, 157] width 9 height 19
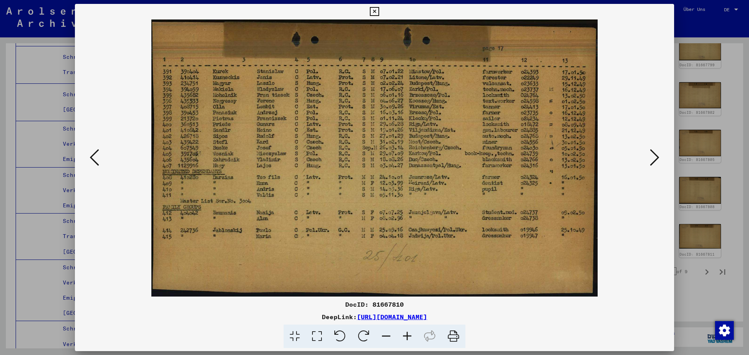
click at [94, 155] on icon at bounding box center [94, 157] width 9 height 19
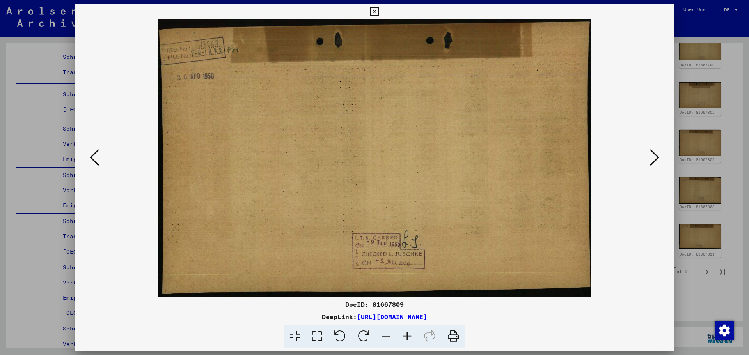
click at [94, 155] on icon at bounding box center [94, 157] width 9 height 19
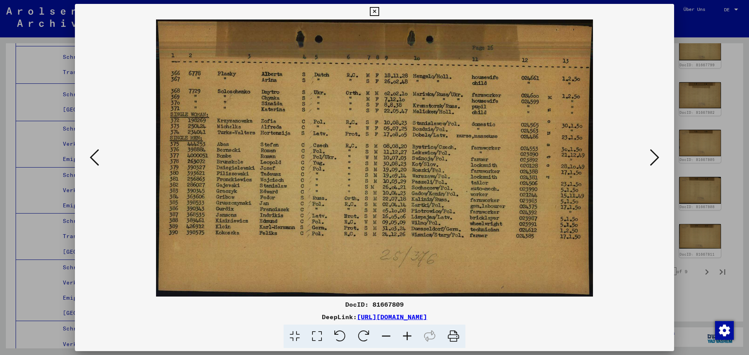
click at [94, 155] on icon at bounding box center [94, 157] width 9 height 19
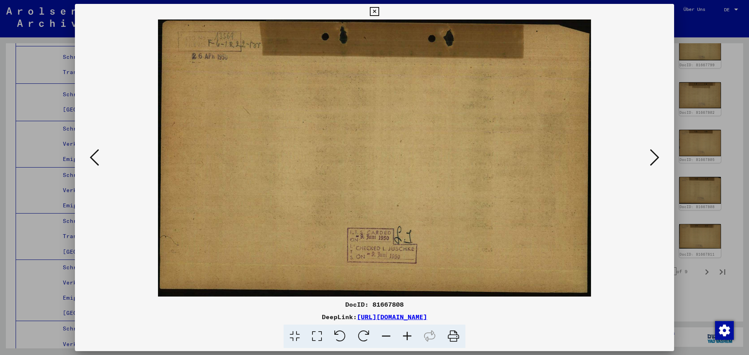
click at [94, 155] on icon at bounding box center [94, 157] width 9 height 19
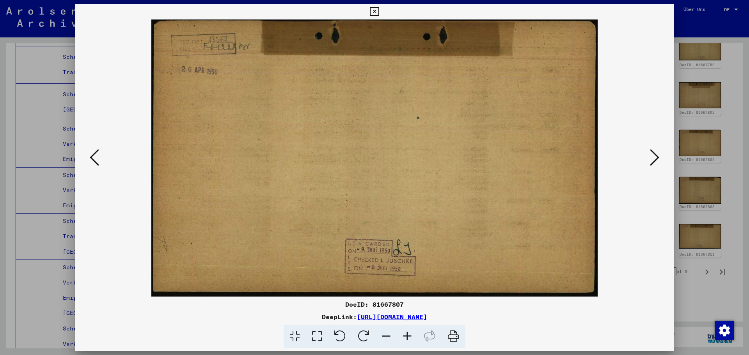
click at [94, 155] on icon at bounding box center [94, 157] width 9 height 19
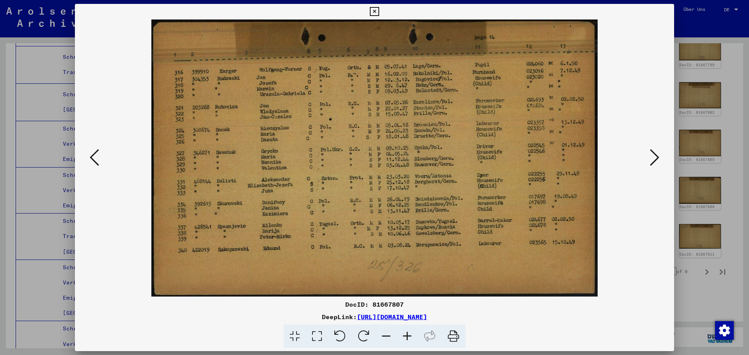
click at [94, 155] on icon at bounding box center [94, 157] width 9 height 19
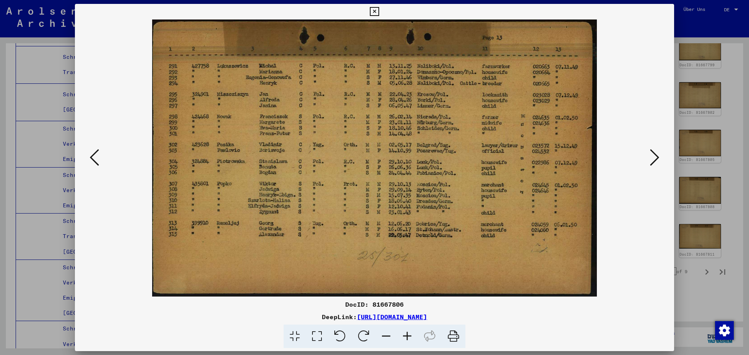
click at [94, 155] on icon at bounding box center [94, 157] width 9 height 19
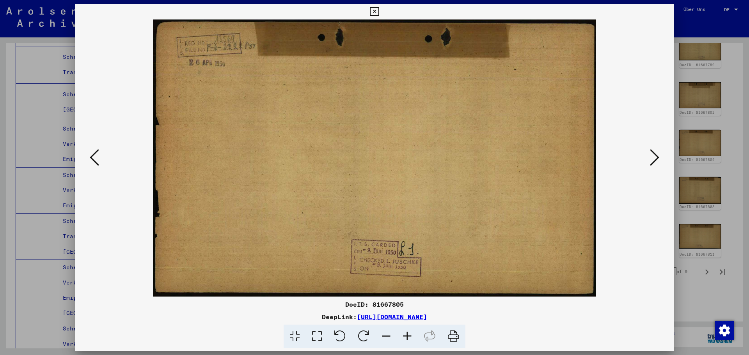
click at [94, 155] on icon at bounding box center [94, 157] width 9 height 19
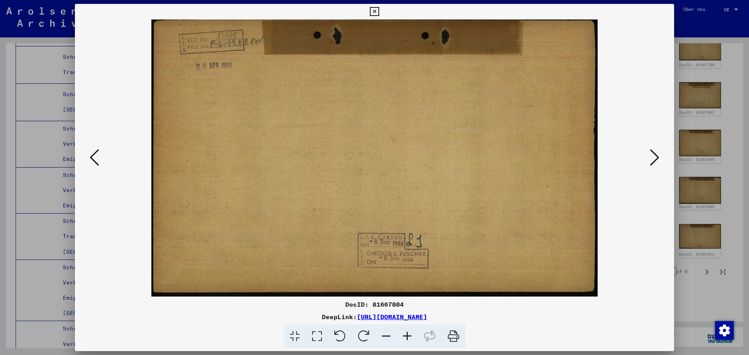
click at [94, 155] on icon at bounding box center [94, 157] width 9 height 19
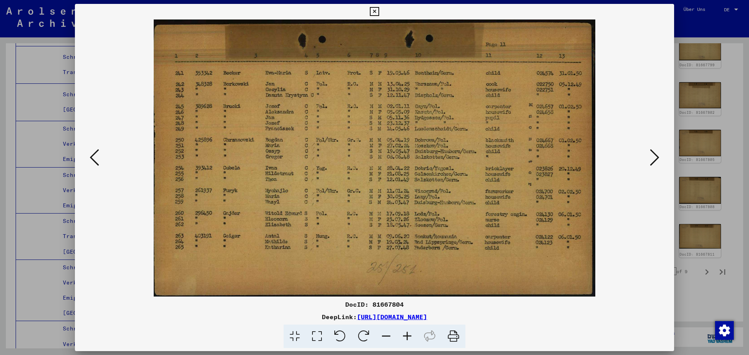
click at [94, 155] on icon at bounding box center [94, 157] width 9 height 19
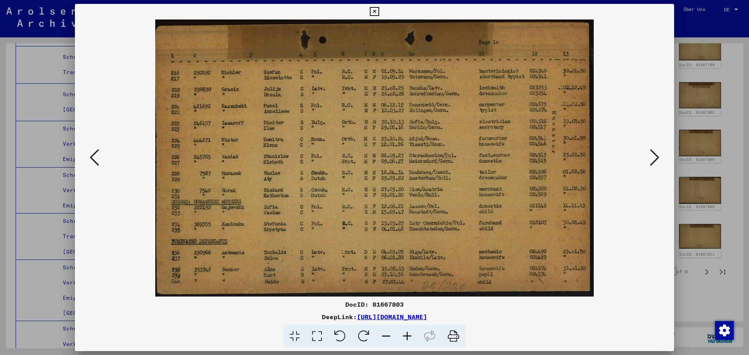
click at [94, 155] on icon at bounding box center [94, 157] width 9 height 19
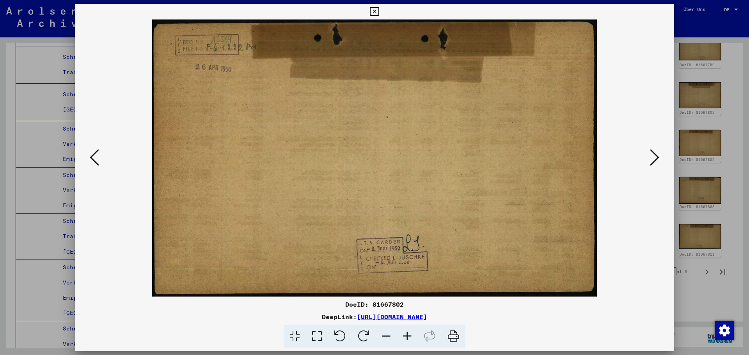
click at [94, 155] on icon at bounding box center [94, 157] width 9 height 19
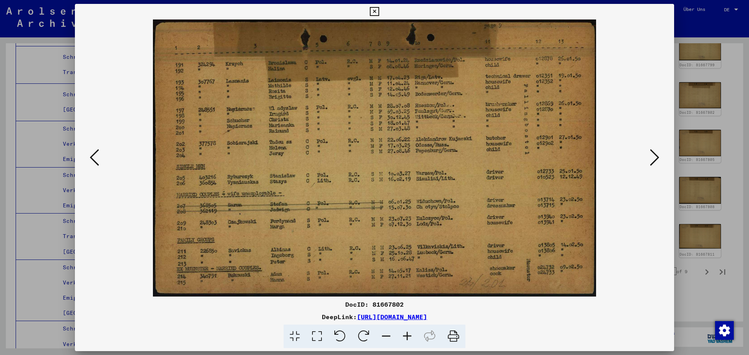
click at [94, 155] on icon at bounding box center [94, 157] width 9 height 19
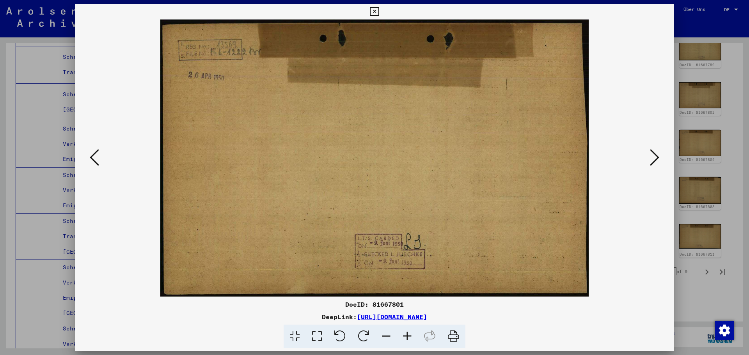
click at [94, 155] on icon at bounding box center [94, 157] width 9 height 19
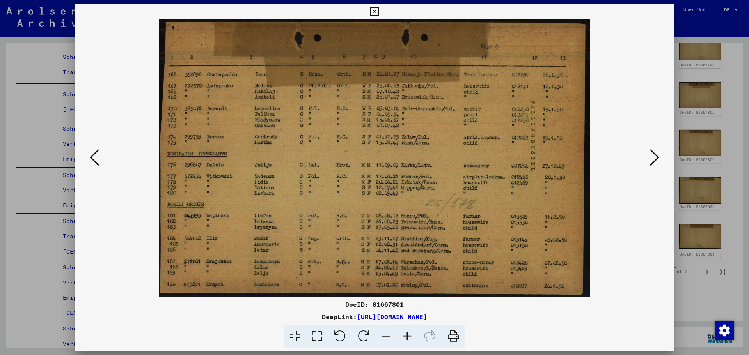
drag, startPoint x: 669, startPoint y: 156, endPoint x: 662, endPoint y: 156, distance: 7.5
click at [668, 156] on div at bounding box center [374, 158] width 599 height 277
click at [662, 156] on div at bounding box center [374, 158] width 599 height 277
click at [658, 157] on icon at bounding box center [654, 157] width 9 height 19
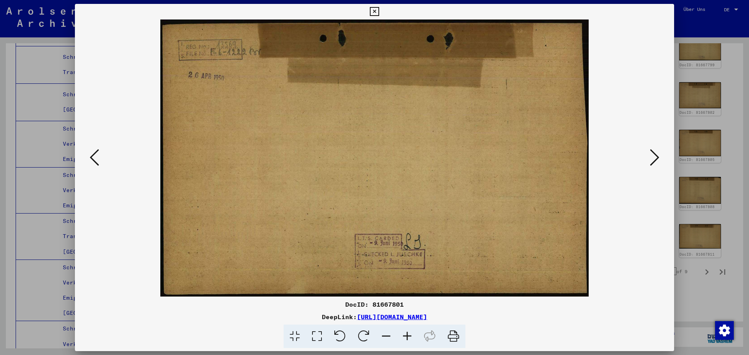
click at [651, 157] on icon at bounding box center [654, 157] width 9 height 19
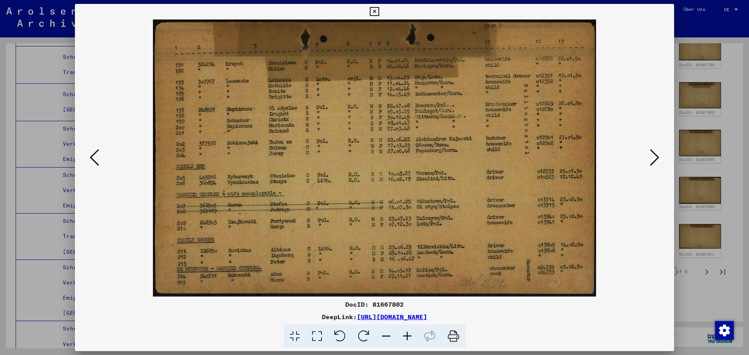
click at [651, 157] on icon at bounding box center [654, 157] width 9 height 19
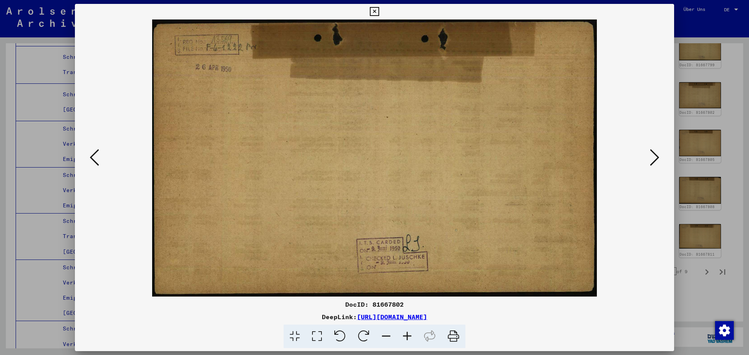
click at [110, 171] on img at bounding box center [374, 158] width 546 height 277
click at [95, 165] on icon at bounding box center [94, 157] width 9 height 19
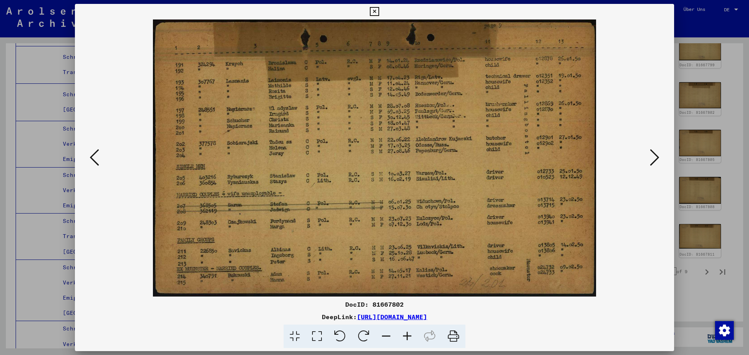
click at [95, 165] on icon at bounding box center [94, 157] width 9 height 19
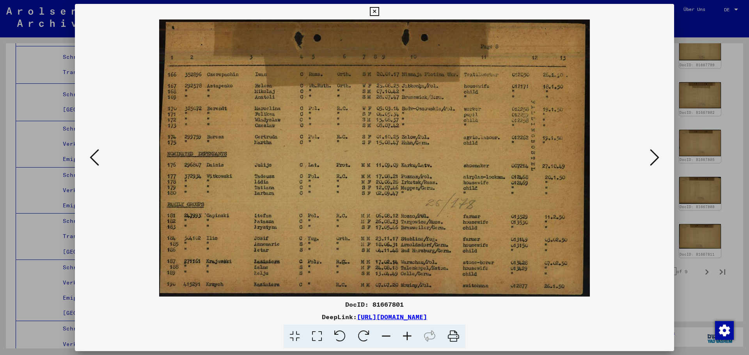
click at [95, 165] on icon at bounding box center [94, 157] width 9 height 19
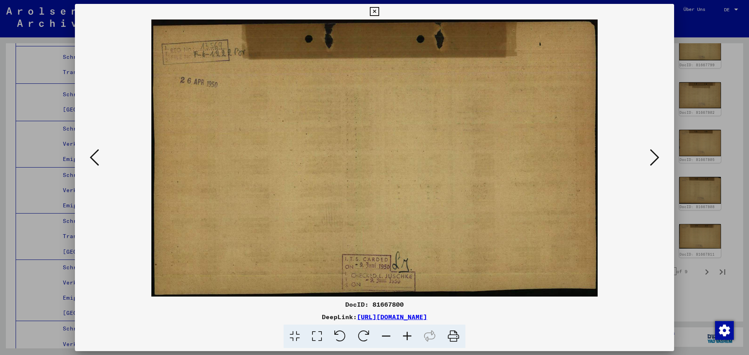
click at [95, 165] on icon at bounding box center [94, 157] width 9 height 19
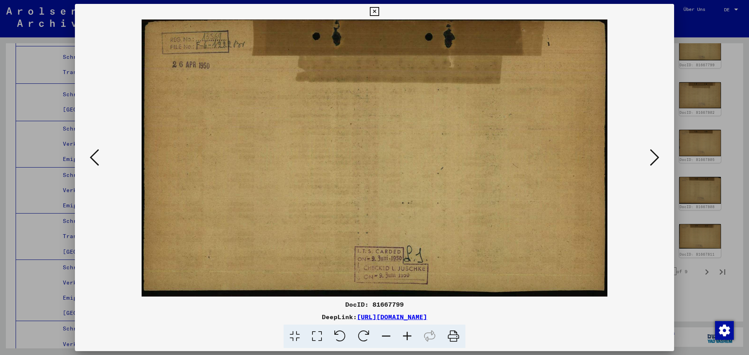
click at [95, 165] on icon at bounding box center [94, 157] width 9 height 19
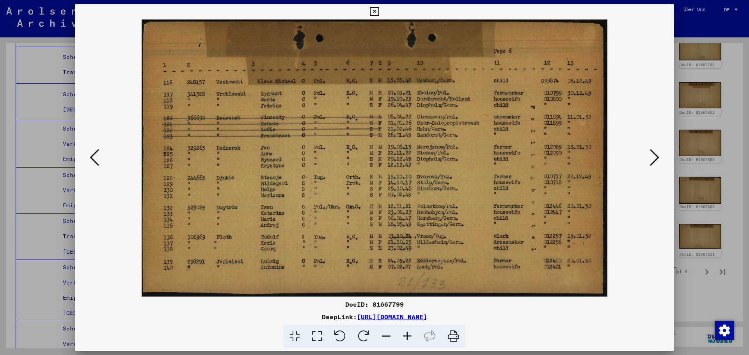
click at [95, 165] on icon at bounding box center [94, 157] width 9 height 19
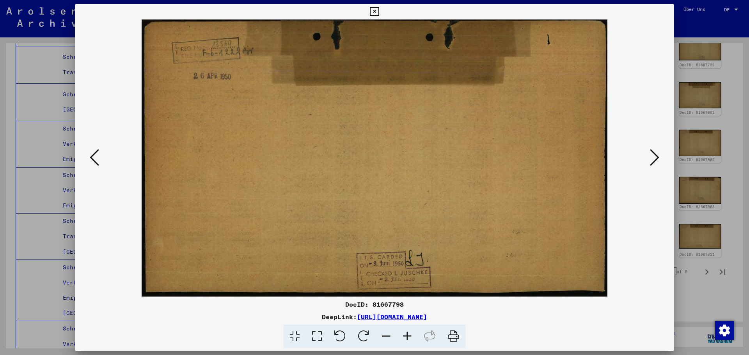
click at [95, 165] on icon at bounding box center [94, 157] width 9 height 19
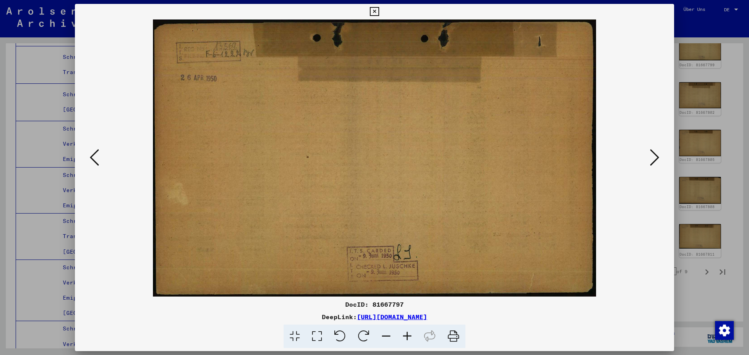
click at [95, 165] on icon at bounding box center [94, 157] width 9 height 19
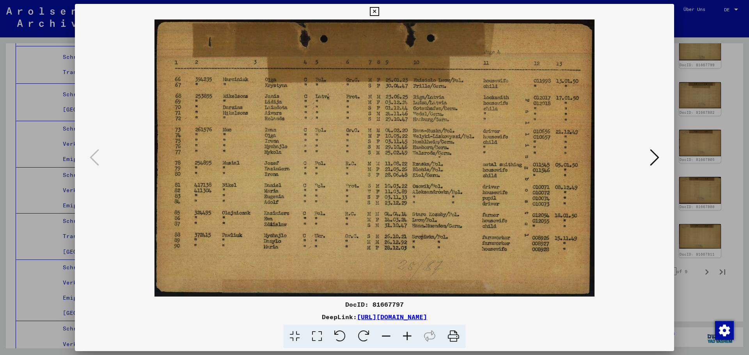
click at [704, 240] on div at bounding box center [374, 177] width 749 height 355
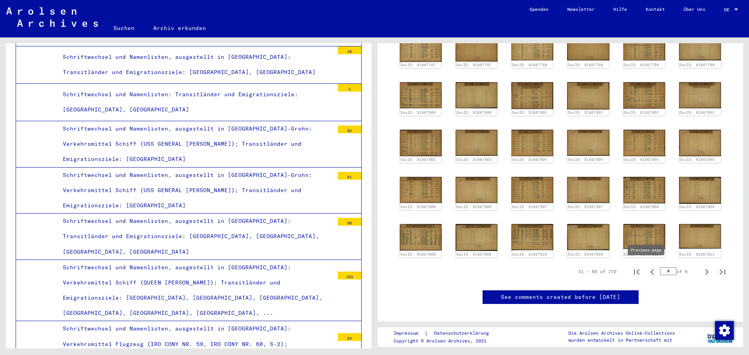
click at [647, 268] on icon "Previous page" at bounding box center [652, 272] width 11 height 11
type input "*"
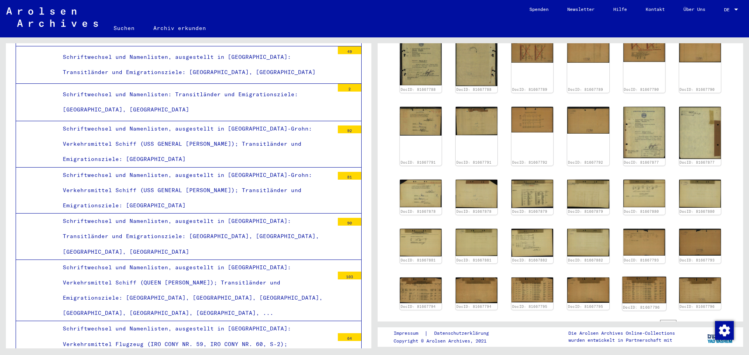
click at [631, 283] on img at bounding box center [644, 290] width 44 height 27
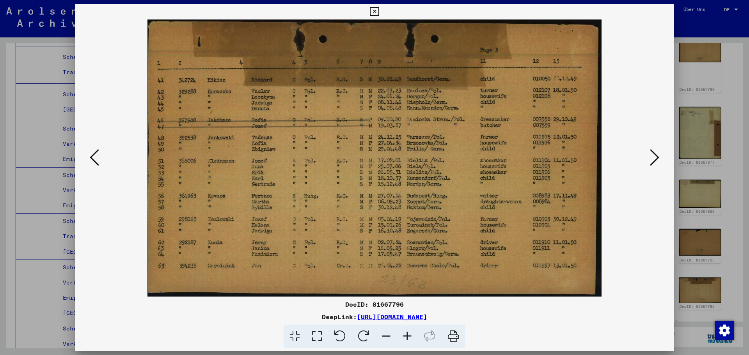
drag, startPoint x: 111, startPoint y: 162, endPoint x: 100, endPoint y: 165, distance: 11.4
click at [106, 165] on img at bounding box center [374, 158] width 546 height 277
click at [100, 165] on button at bounding box center [94, 158] width 14 height 22
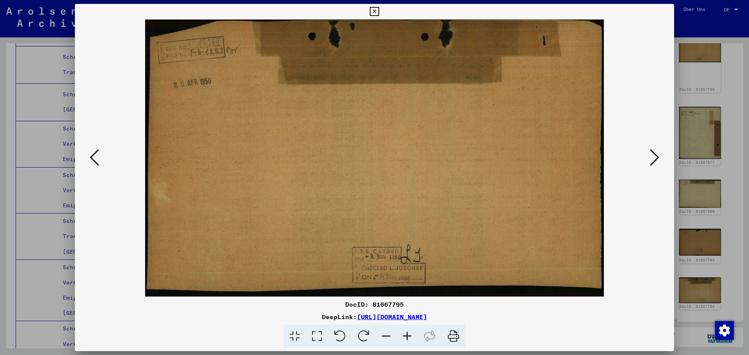
click at [100, 165] on button at bounding box center [94, 158] width 14 height 22
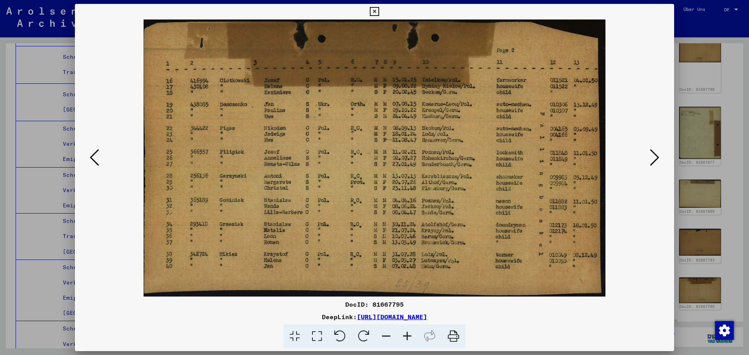
click at [99, 165] on button at bounding box center [94, 158] width 14 height 22
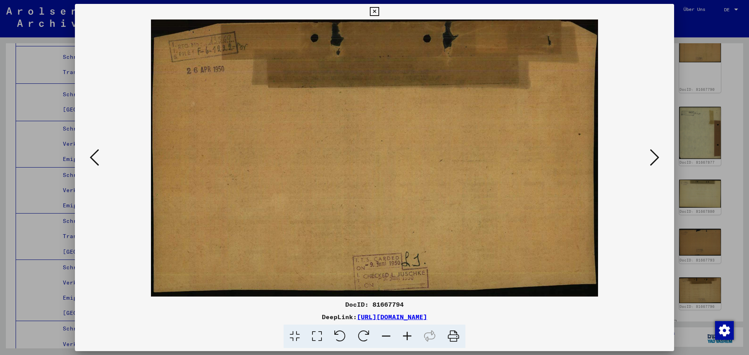
click at [98, 165] on button at bounding box center [94, 158] width 14 height 22
